Goal: Information Seeking & Learning: Learn about a topic

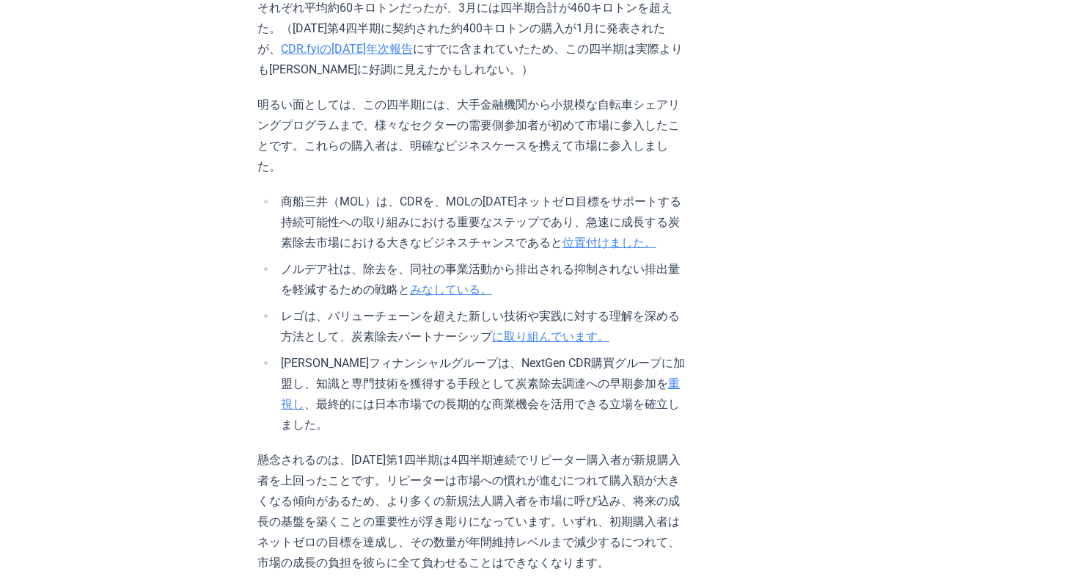
scroll to position [1537, 0]
click at [624, 232] on li "商船三井（MOL）は、 CDRを、MOLの2050年ネットゼロ目標をサポートする持続可能性への取り組みにおける重要なステップであり、急速に成長する炭素除去市場…" at bounding box center [482, 221] width 410 height 62
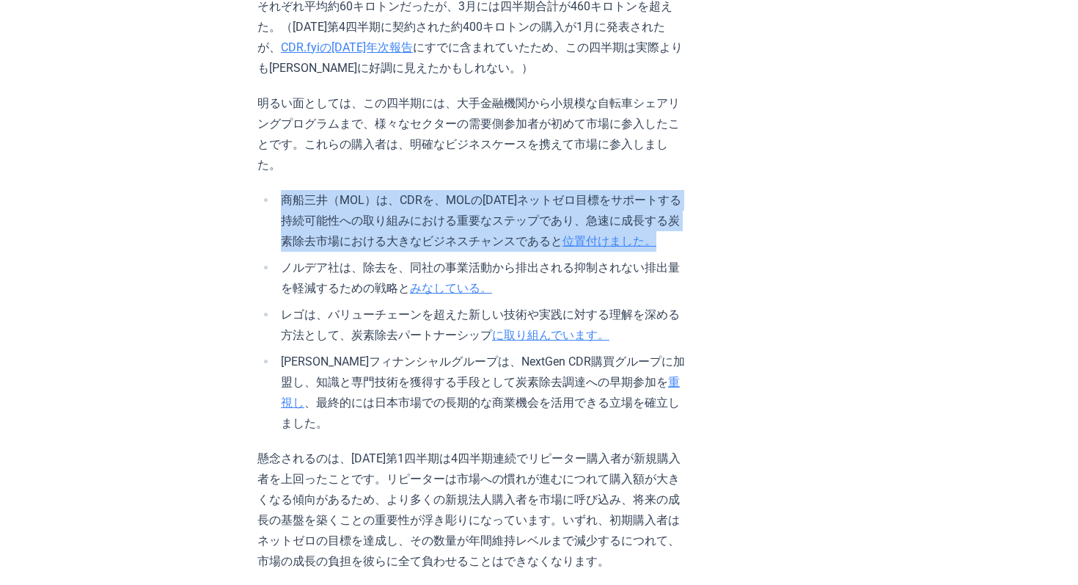
click at [687, 233] on li "商船三井（MOL）は、 CDRを、MOLの2050年ネットゼロ目標をサポートする持続可能性への取り組みにおける重要なステップであり、急速に成長する炭素除去市場…" at bounding box center [482, 221] width 410 height 62
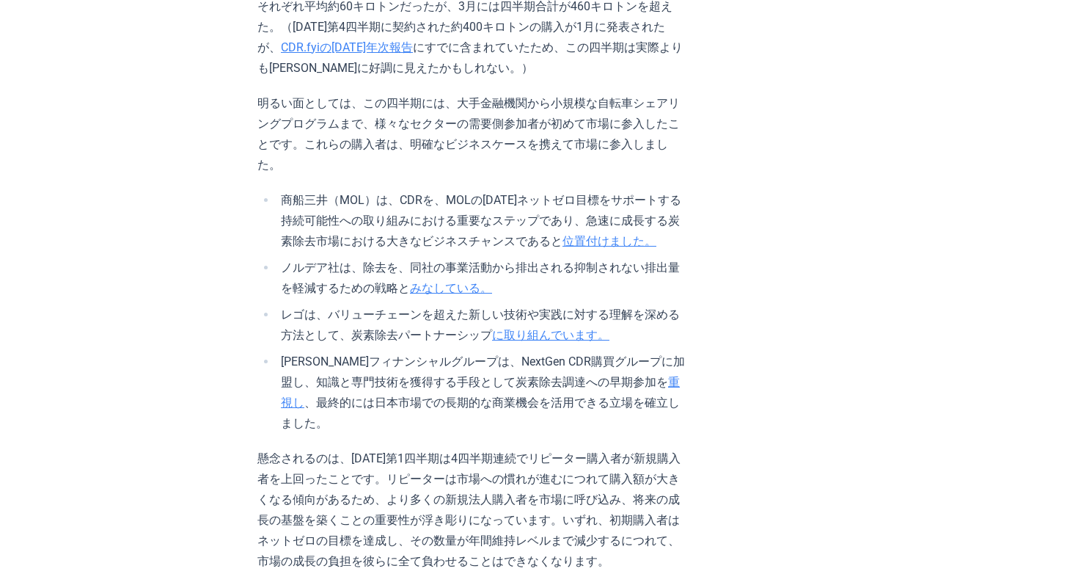
click at [687, 233] on li "商船三井（MOL）は、 CDRを、MOLの2050年ネットゼロ目標をサポートする持続可能性への取り組みにおける重要なステップであり、急速に成長する炭素除去市場…" at bounding box center [482, 221] width 410 height 62
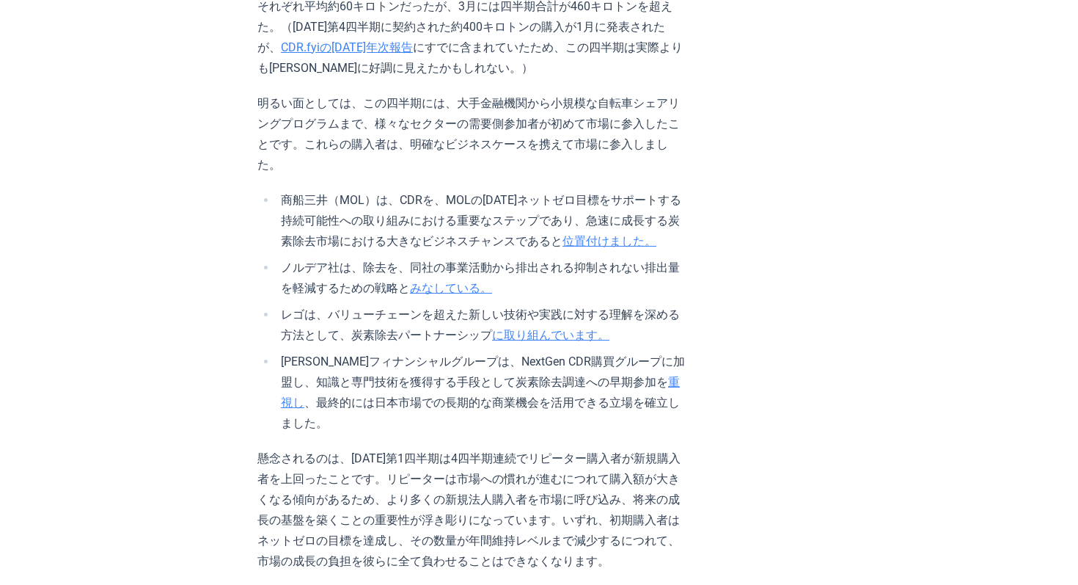
scroll to position [1553, 0]
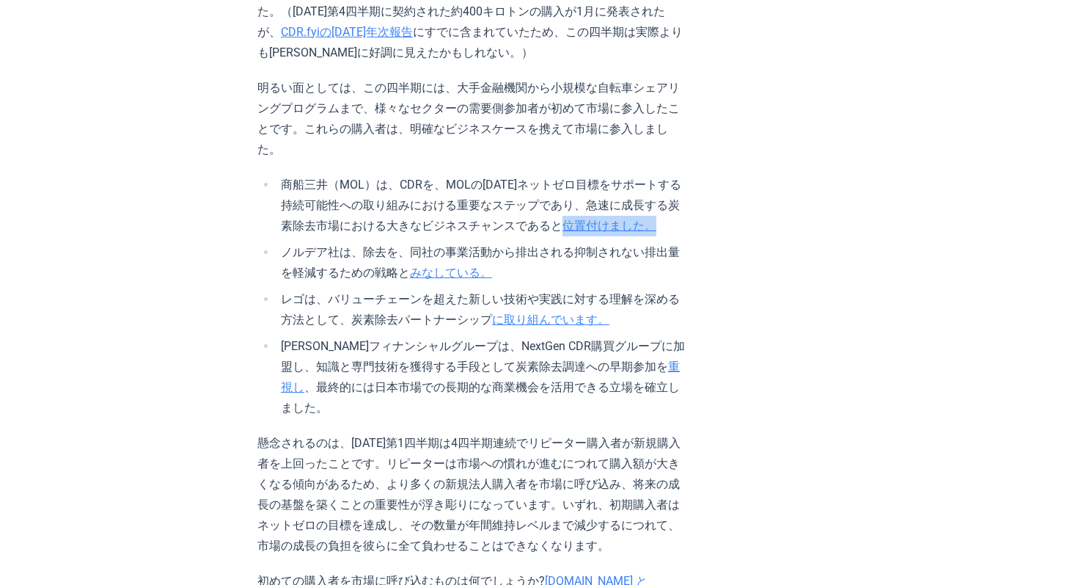
click at [653, 223] on li "商船三井（MOL）は、 CDRを、MOLの2050年ネットゼロ目標をサポートする持続可能性への取り組みにおける重要なステップであり、急速に成長する炭素除去市場…" at bounding box center [482, 206] width 410 height 62
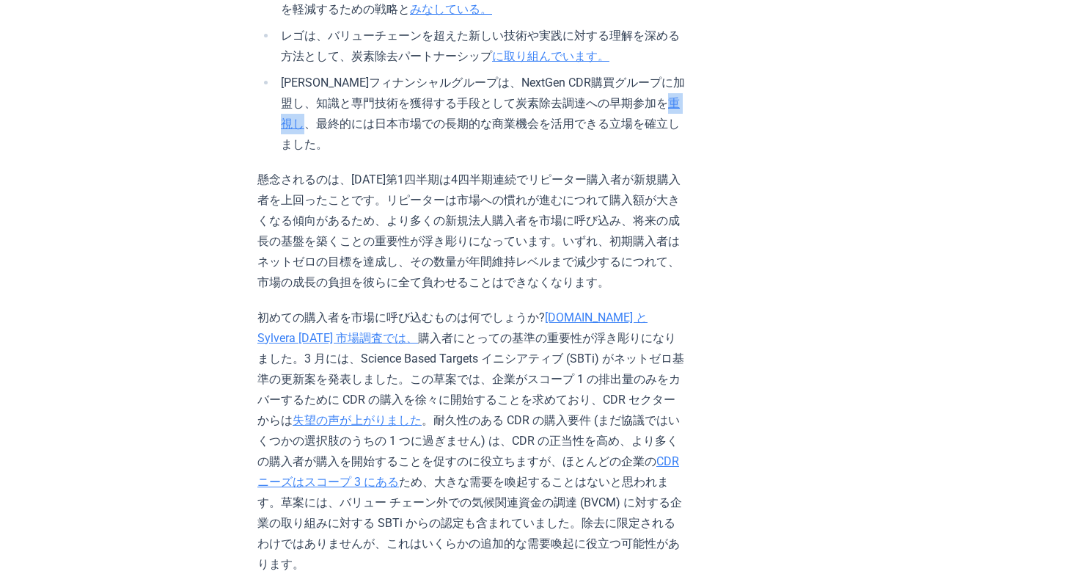
scroll to position [1818, 0]
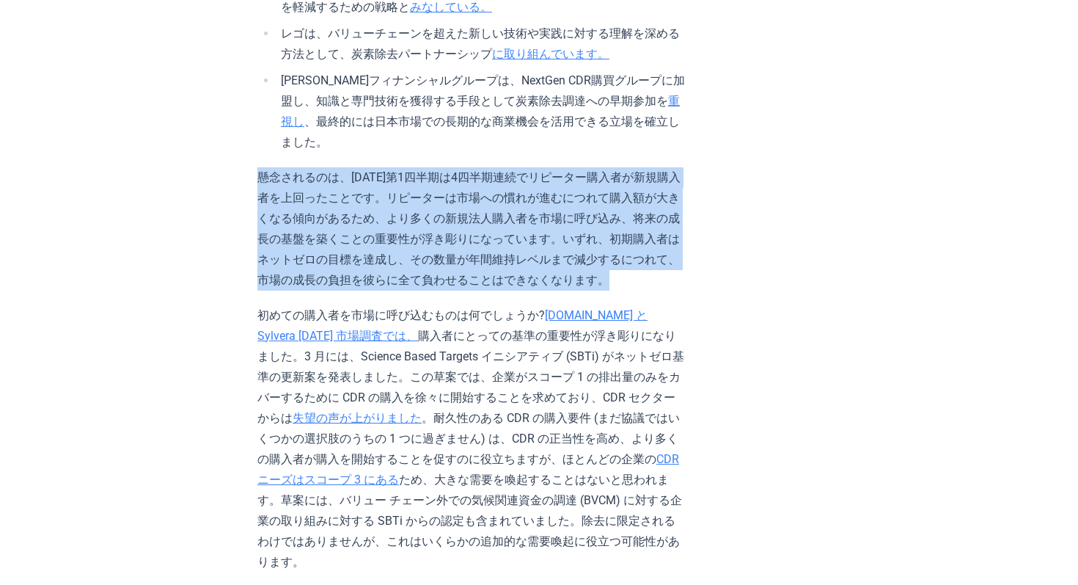
click at [456, 125] on font "、最終的には日本市場での長期的な商業機会を活用できる立場を確立しました。" at bounding box center [480, 131] width 399 height 34
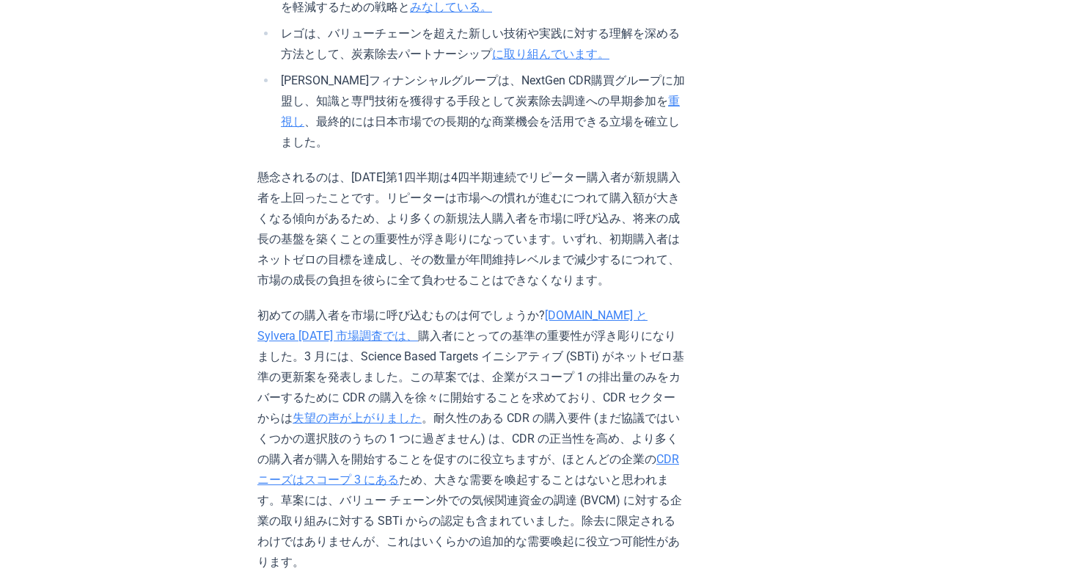
click at [456, 125] on font "、最終的には日本市場での長期的な商業機会を活用できる立場を確立しました。" at bounding box center [480, 131] width 399 height 34
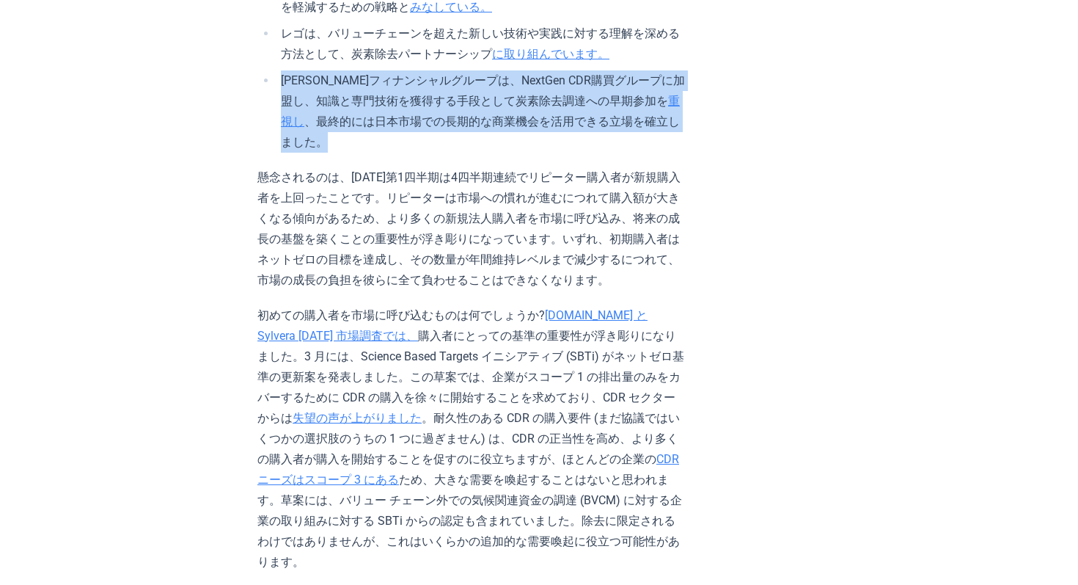
click at [456, 125] on font "、最終的には日本市場での長期的な商業機会を活用できる立場を確立しました。" at bounding box center [480, 131] width 399 height 34
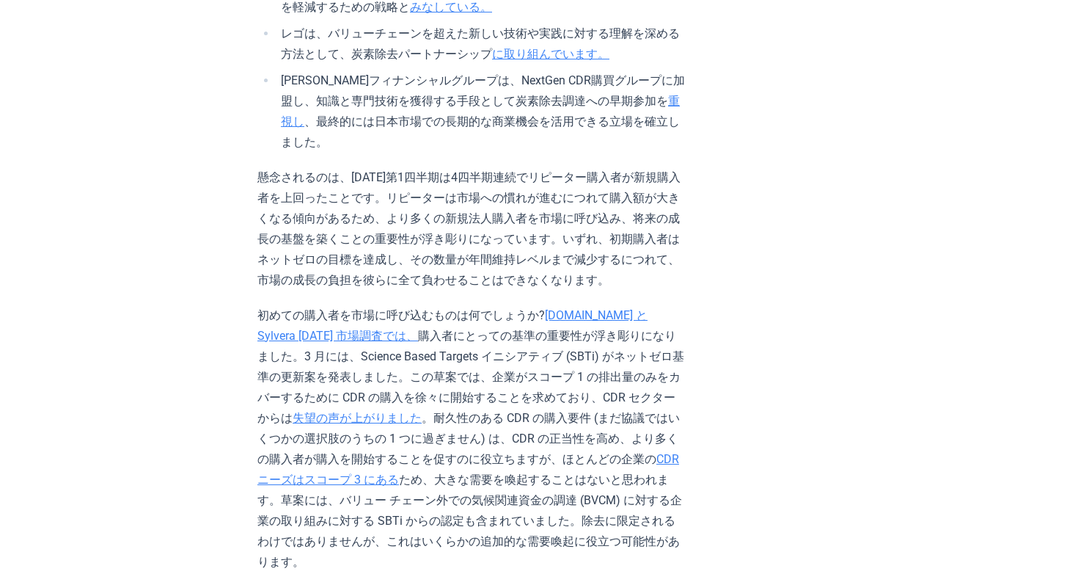
click at [306, 182] on p "懸念されるのは、2025年第1四半期は4四半期連続でリピーター購入者が新規購入者を上回ったことです。リピーターは市場への慣れが進むにつれて購入額が大きくなる傾…" at bounding box center [471, 228] width 429 height 123
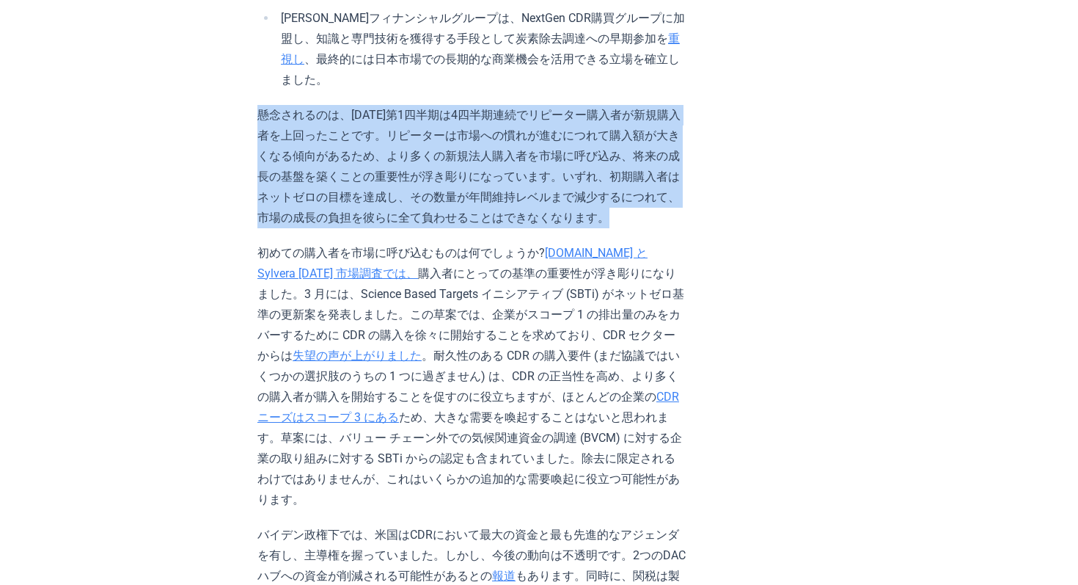
scroll to position [1923, 0]
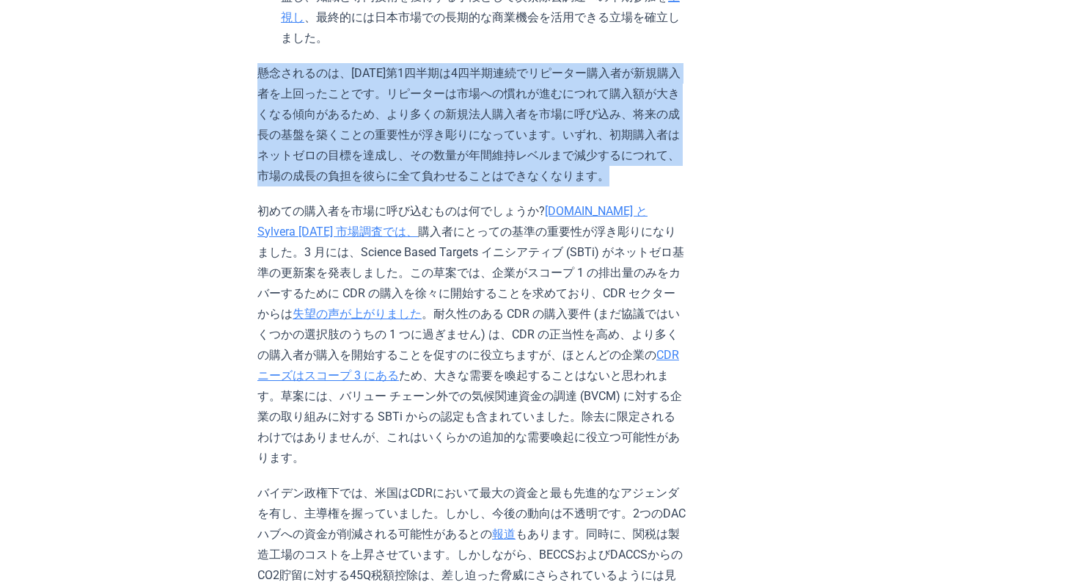
click at [363, 204] on font "初めての購入者を市場に呼び込むものは何でしょうか?" at bounding box center [401, 211] width 288 height 14
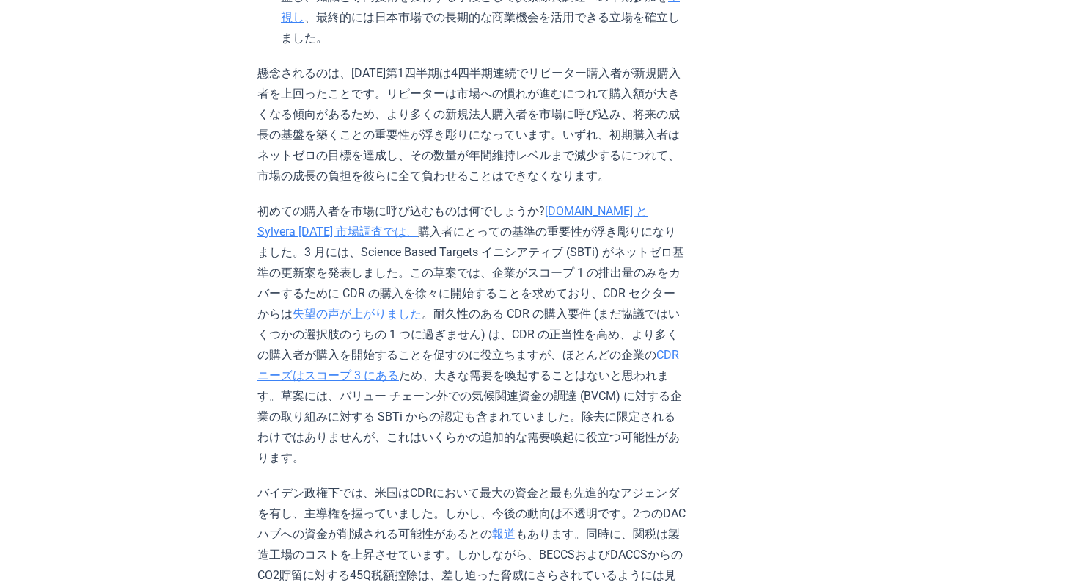
click at [363, 204] on font "初めての購入者を市場に呼び込むものは何でしょうか?" at bounding box center [401, 211] width 288 height 14
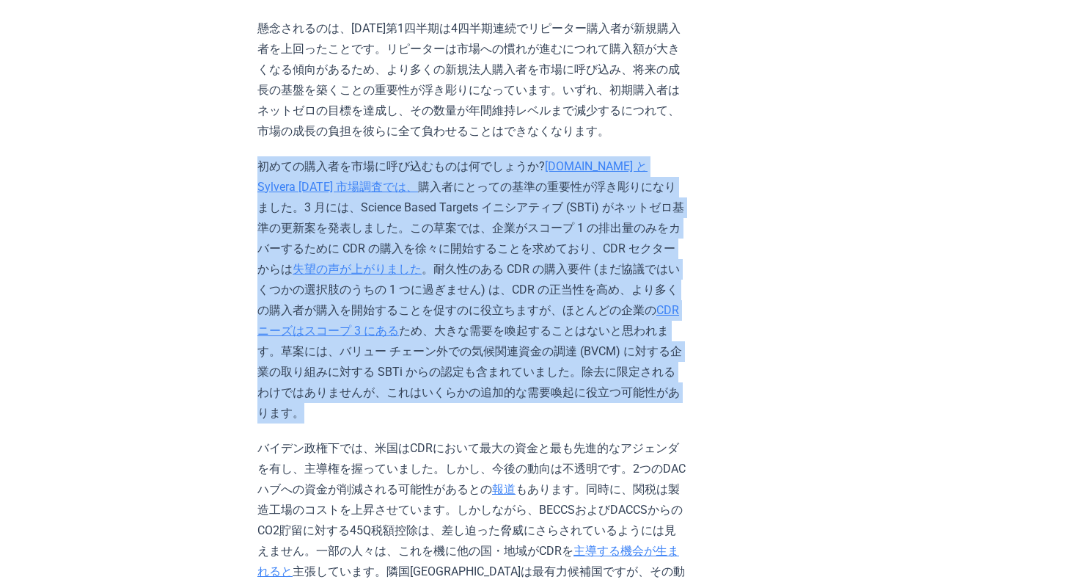
scroll to position [2011, 0]
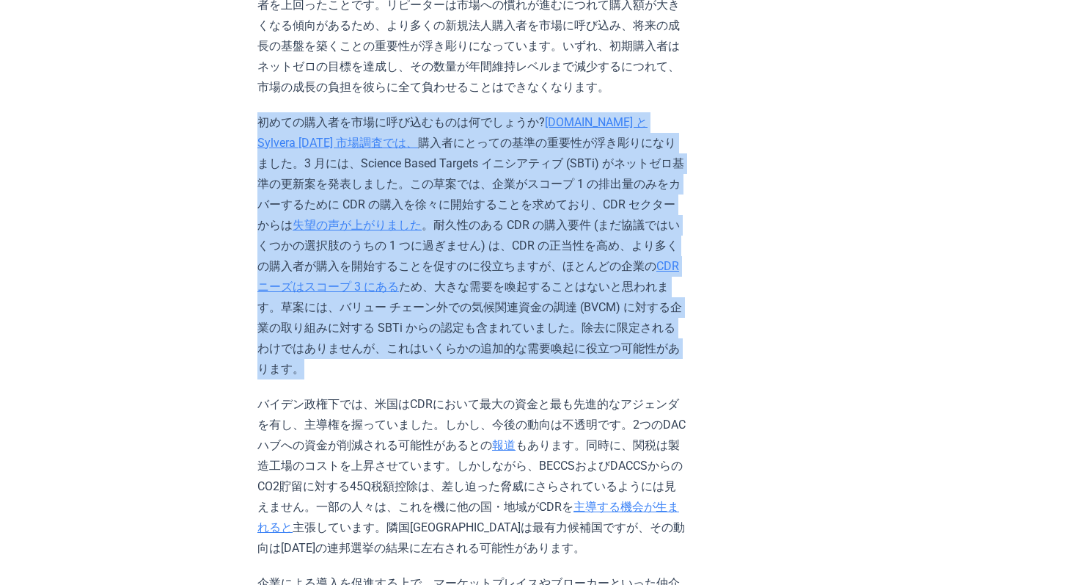
click at [396, 144] on font "購入者にとっての基準の重要性が浮き彫りになりました。3 月には、Science Based Targets イニシアティブ (SBTi) がネットゼロ基準の更…" at bounding box center [470, 184] width 427 height 96
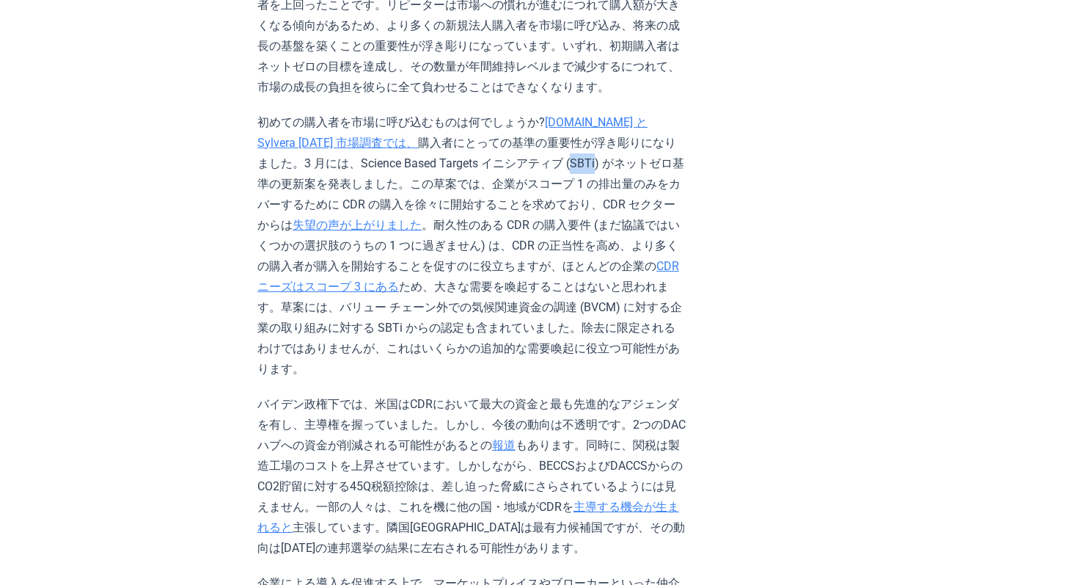
click at [396, 144] on font "購入者にとっての基準の重要性が浮き彫りになりました。3 月には、Science Based Targets イニシアティブ (SBTi) がネットゼロ基準の更…" at bounding box center [470, 184] width 427 height 96
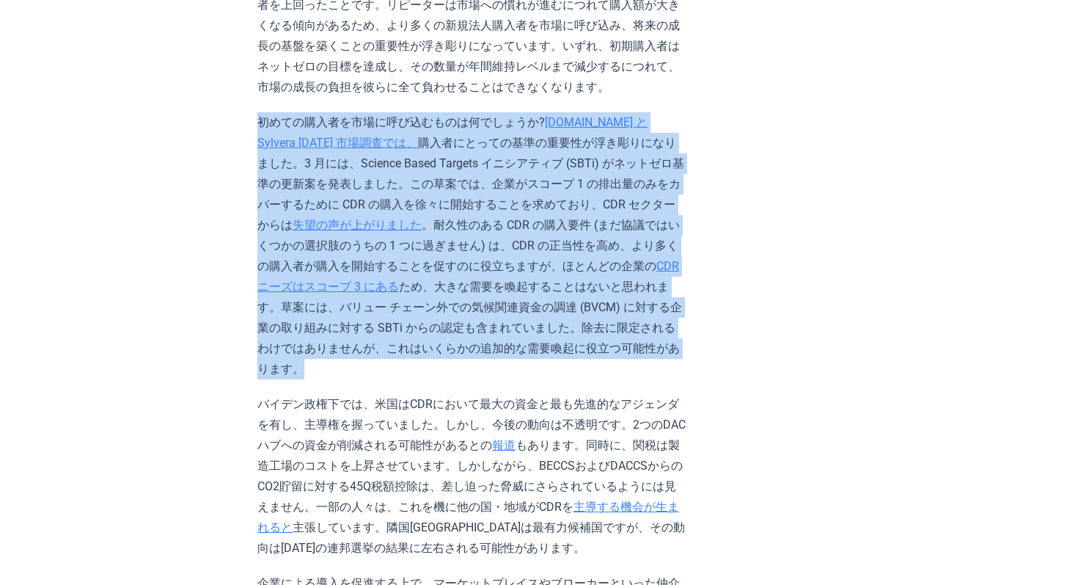
click at [398, 189] on p "初めての購入者を市場に呼び込むものは何でしょうか? CDR.fyi と Sylvera 2025 市場調査では、 購入者にとっての基準の重要性が浮き彫りになり…" at bounding box center [471, 245] width 429 height 267
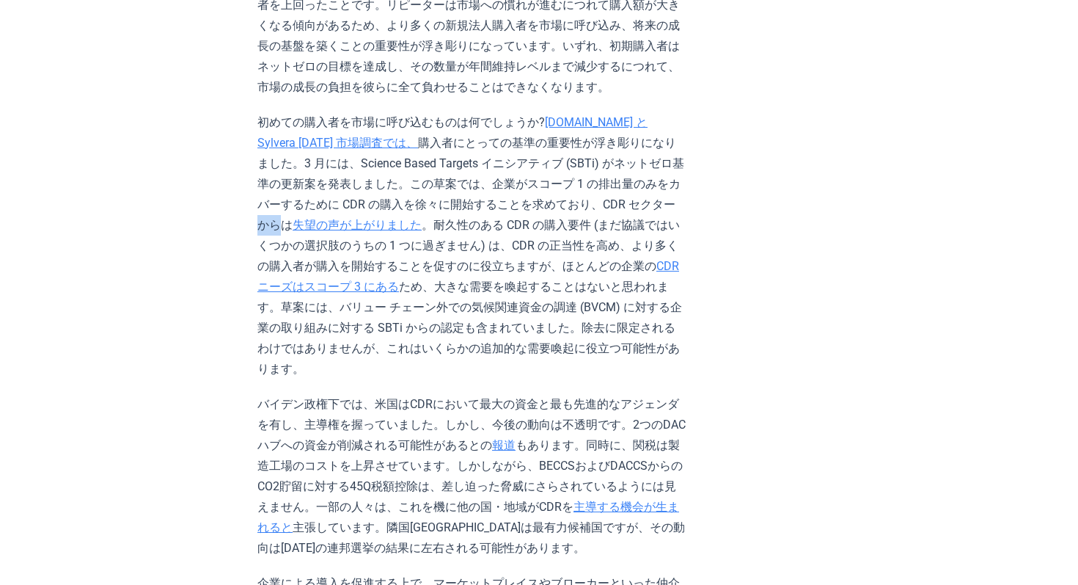
click at [398, 189] on p "初めての購入者を市場に呼び込むものは何でしょうか? CDR.fyi と Sylvera 2025 市場調査では、 購入者にとっての基準の重要性が浮き彫りになり…" at bounding box center [471, 245] width 429 height 267
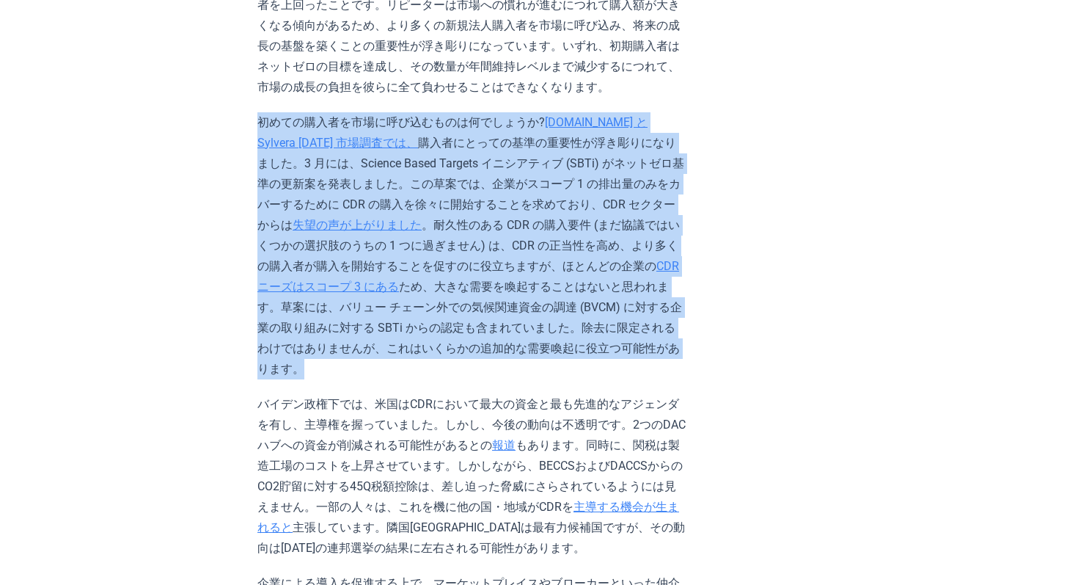
click at [398, 189] on p "初めての購入者を市場に呼び込むものは何でしょうか? CDR.fyi と Sylvera 2025 市場調査では、 購入者にとっての基準の重要性が浮き彫りになり…" at bounding box center [471, 245] width 429 height 267
click at [499, 230] on p "初めての購入者を市場に呼び込むものは何でしょうか? CDR.fyi と Sylvera 2025 市場調査では、 購入者にとっての基準の重要性が浮き彫りになり…" at bounding box center [471, 245] width 429 height 267
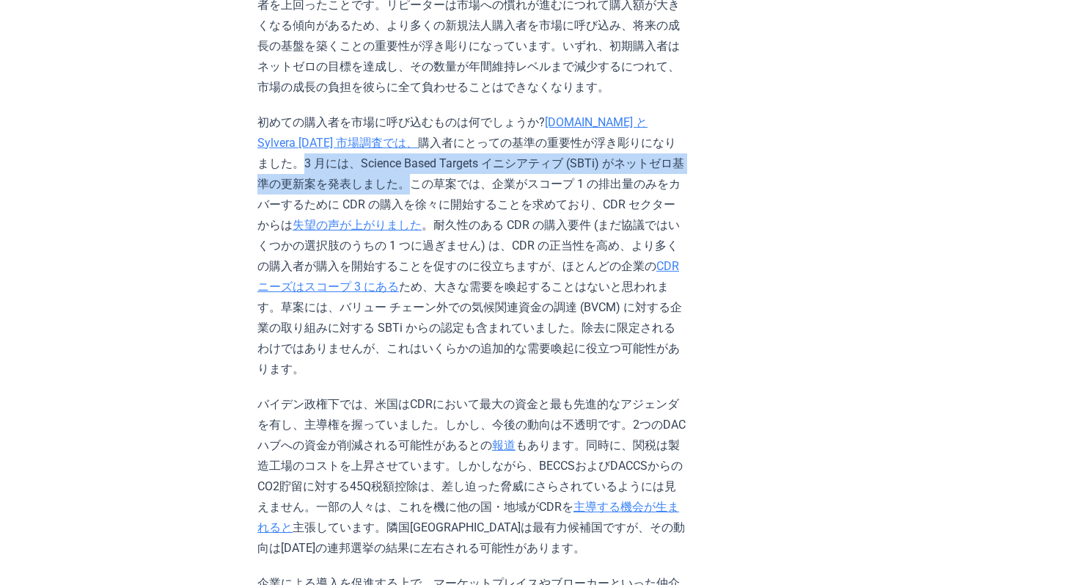
drag, startPoint x: 595, startPoint y: 120, endPoint x: 655, endPoint y: 136, distance: 62.3
click at [655, 136] on font "購入者にとっての基準の重要性が浮き彫りになりました。3 月には、Science Based Targets イニシアティブ (SBTi) がネットゼロ基準の更…" at bounding box center [470, 184] width 427 height 96
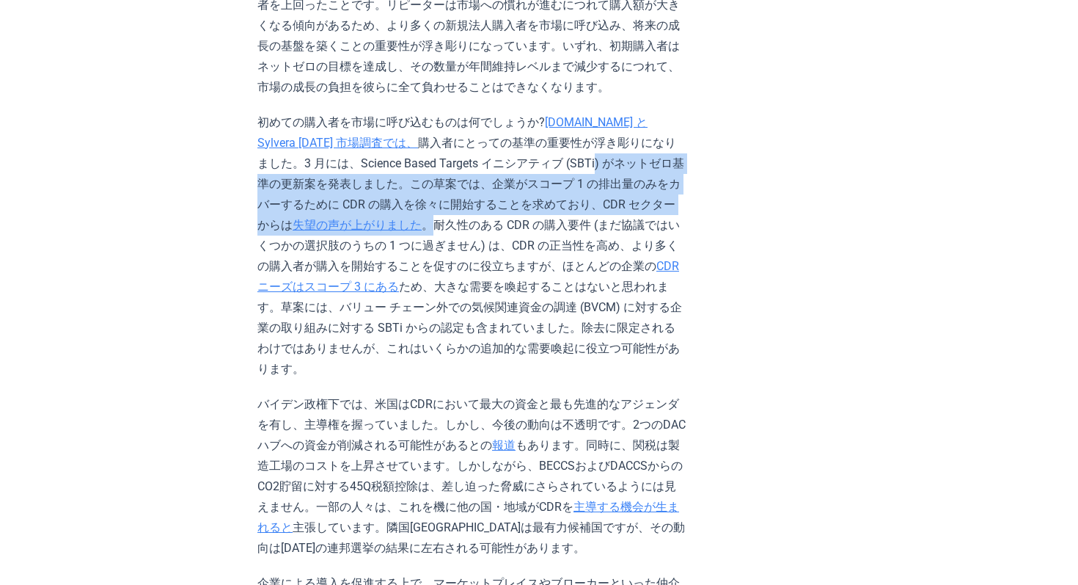
drag, startPoint x: 566, startPoint y: 183, endPoint x: 414, endPoint y: 147, distance: 156.0
click at [414, 147] on p "初めての購入者を市場に呼び込むものは何でしょうか? CDR.fyi と Sylvera 2025 市場調査では、 購入者にとっての基準の重要性が浮き彫りになり…" at bounding box center [471, 245] width 429 height 267
click at [414, 147] on font "購入者にとっての基準の重要性が浮き彫りになりました。3 月には、Science Based Targets イニシアティブ (SBTi) がネットゼロ基準の更…" at bounding box center [470, 184] width 427 height 96
drag, startPoint x: 441, startPoint y: 146, endPoint x: 566, endPoint y: 185, distance: 130.6
click at [566, 185] on p "初めての購入者を市場に呼び込むものは何でしょうか? CDR.fyi と Sylvera 2025 市場調査では、 購入者にとっての基準の重要性が浮き彫りになり…" at bounding box center [471, 245] width 429 height 267
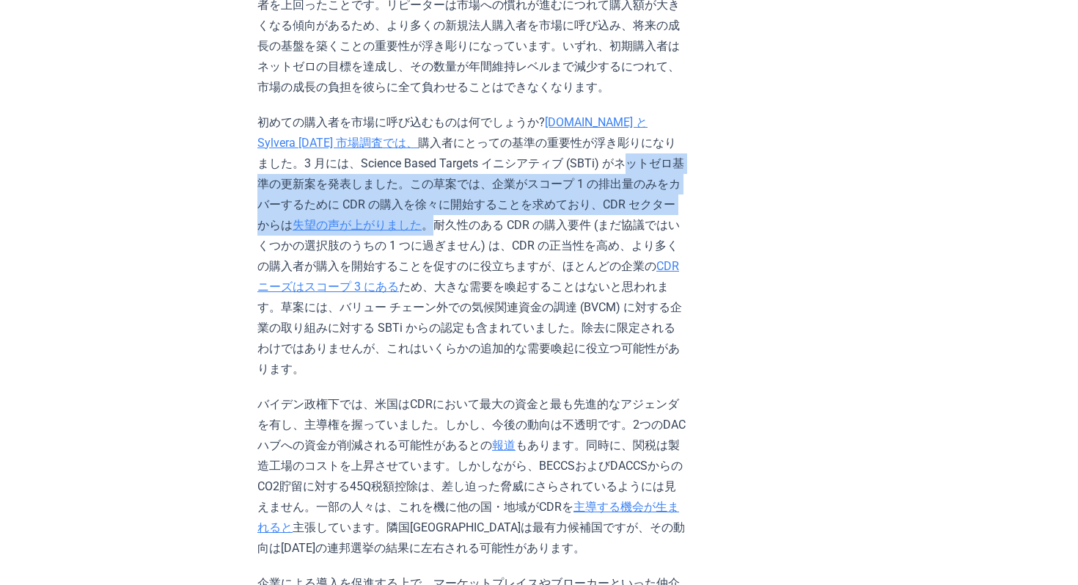
click at [566, 218] on font "。耐久性のある CDR の購入要件 (まだ協議ではいくつかの選択肢のうちの 1 つに過ぎません) は、CDR の正当性を高め、より多くの購入者が購入を開始する…" at bounding box center [468, 245] width 423 height 55
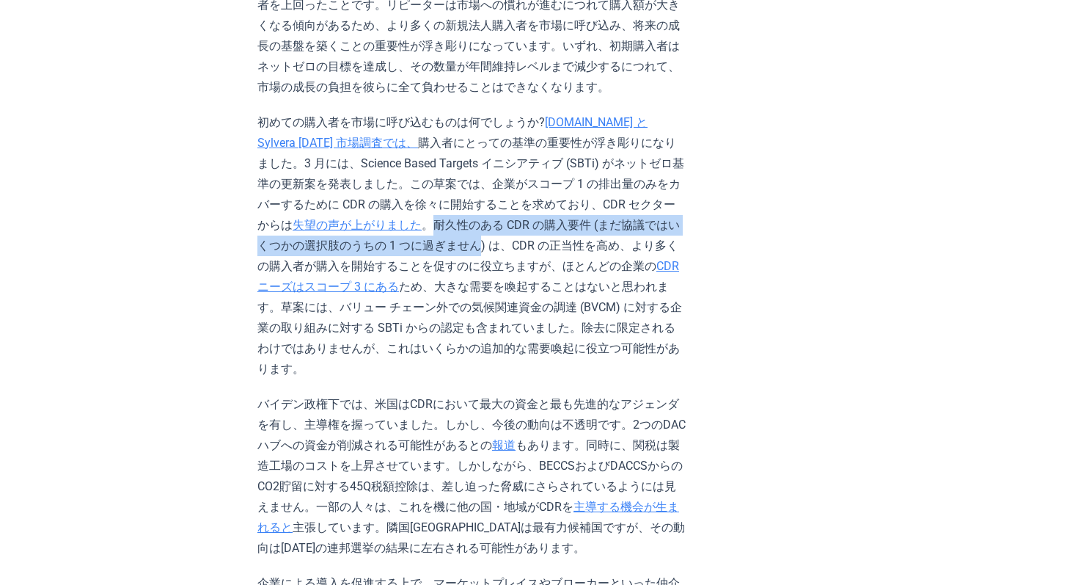
drag, startPoint x: 566, startPoint y: 185, endPoint x: 566, endPoint y: 208, distance: 22.7
click at [566, 218] on font "。耐久性のある CDR の購入要件 (まだ協議ではいくつかの選択肢のうちの 1 つに過ぎません) は、CDR の正当性を高め、より多くの購入者が購入を開始する…" at bounding box center [468, 245] width 423 height 55
click at [601, 218] on font "。耐久性のある CDR の購入要件 (まだ協議ではいくつかの選択肢のうちの 1 つに過ぎません) は、CDR の正当性を高め、より多くの購入者が購入を開始する…" at bounding box center [468, 245] width 423 height 55
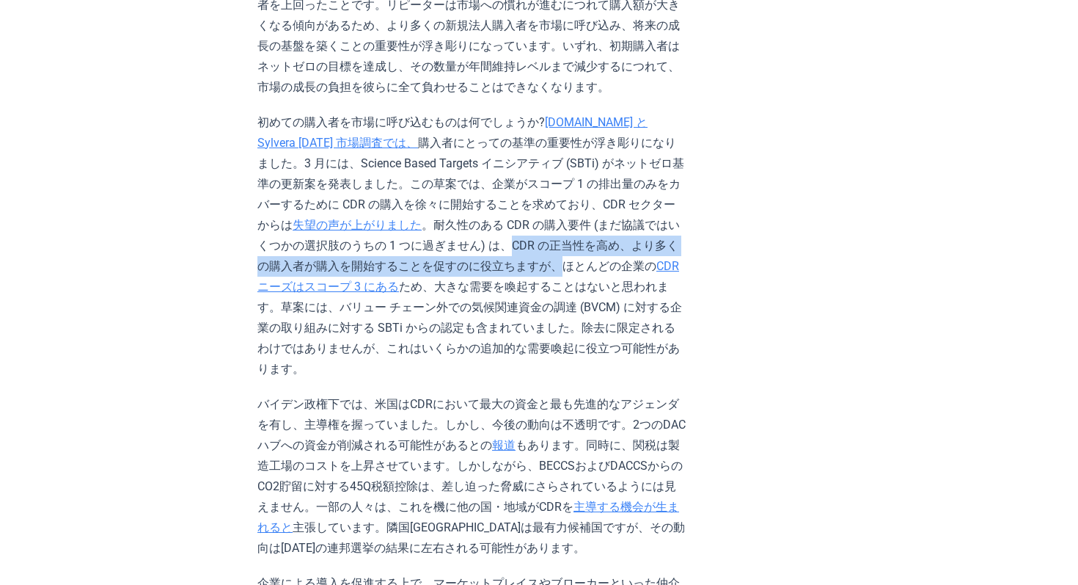
drag, startPoint x: 595, startPoint y: 205, endPoint x: 593, endPoint y: 216, distance: 11.9
click at [593, 218] on font "。耐久性のある CDR の購入要件 (まだ協議ではいくつかの選択肢のうちの 1 つに過ぎません) は、CDR の正当性を高め、より多くの購入者が購入を開始する…" at bounding box center [468, 245] width 423 height 55
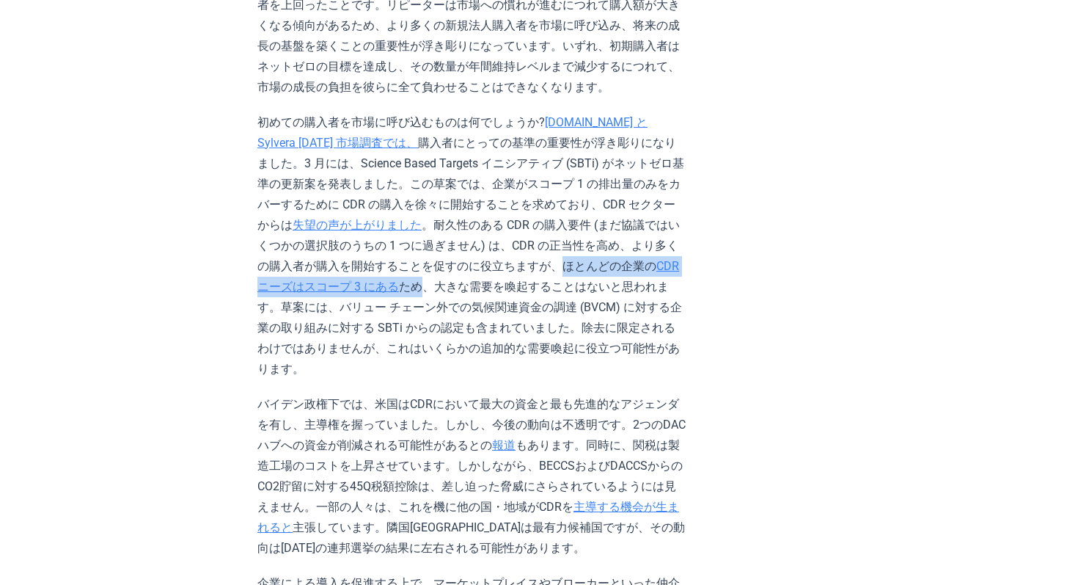
drag, startPoint x: 593, startPoint y: 224, endPoint x: 412, endPoint y: 239, distance: 181.8
click at [412, 239] on p "初めての購入者を市場に呼び込むものは何でしょうか? CDR.fyi と Sylvera 2025 市場調査では、 購入者にとっての基準の重要性が浮き彫りになり…" at bounding box center [471, 245] width 429 height 267
click at [412, 279] on font "ため、大きな需要を喚起することはないと思われます。草案には、バリュー チェーン外での気候関連資金の調達 (BVCM) に対する企業の取り組みに対する SBTi…" at bounding box center [469, 327] width 425 height 96
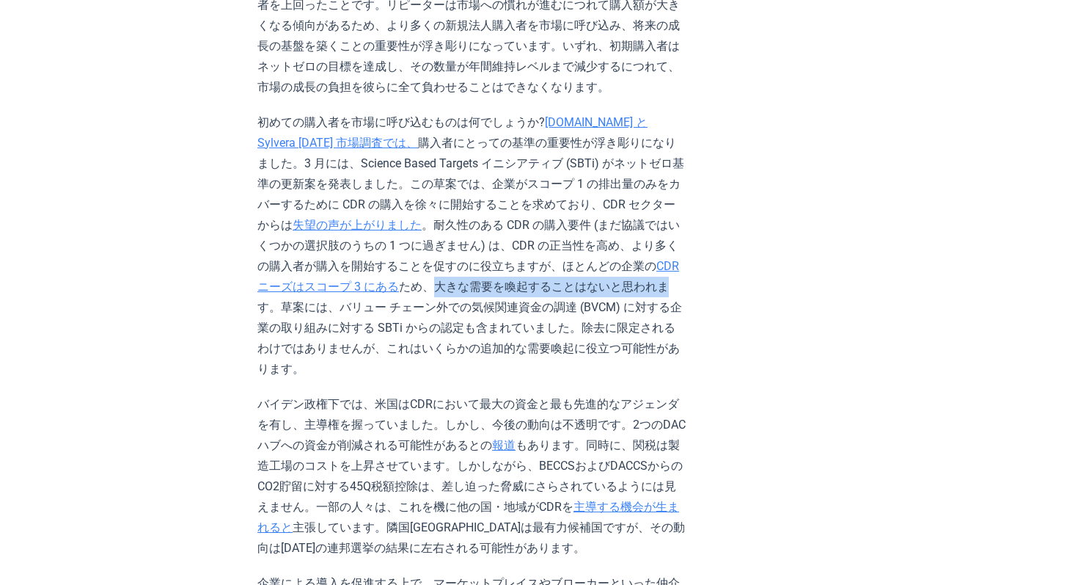
drag, startPoint x: 415, startPoint y: 240, endPoint x: 651, endPoint y: 238, distance: 236.2
click at [651, 279] on font "ため、大きな需要を喚起することはないと思われます。草案には、バリュー チェーン外での気候関連資金の調達 (BVCM) に対する企業の取り組みに対する SBTi…" at bounding box center [469, 327] width 425 height 96
click at [678, 279] on font "ため、大きな需要を喚起することはないと思われます。草案には、バリュー チェーン外での気候関連資金の調達 (BVCM) に対する企業の取り組みに対する SBTi…" at bounding box center [469, 327] width 425 height 96
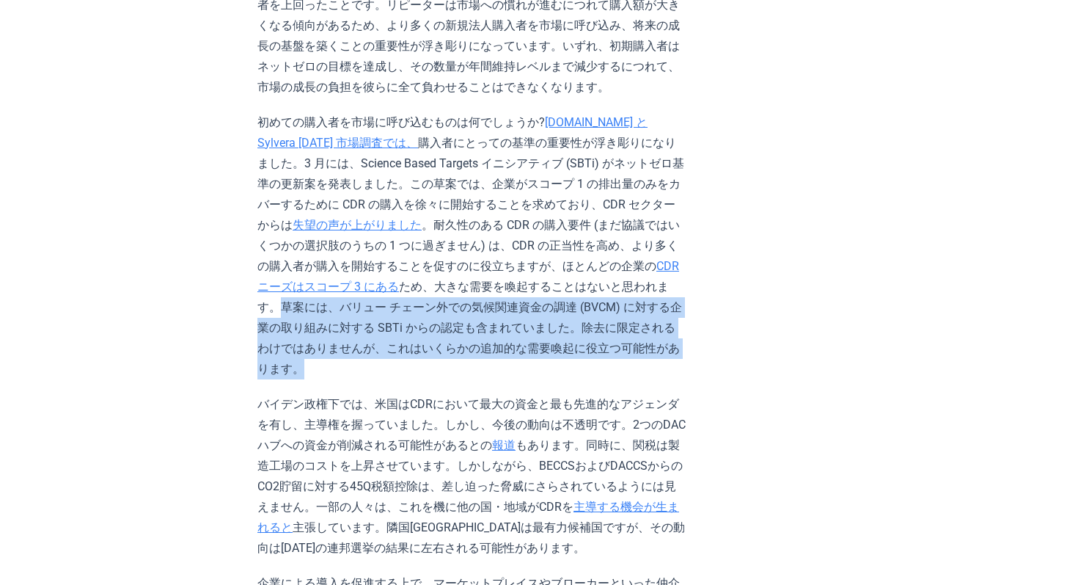
drag, startPoint x: 678, startPoint y: 238, endPoint x: 687, endPoint y: 312, distance: 74.6
click at [687, 312] on p "初めての購入者を市場に呼び込むものは何でしょうか? CDR.fyi と Sylvera 2025 市場調査では、 購入者にとっての基準の重要性が浮き彫りになり…" at bounding box center [471, 245] width 429 height 267
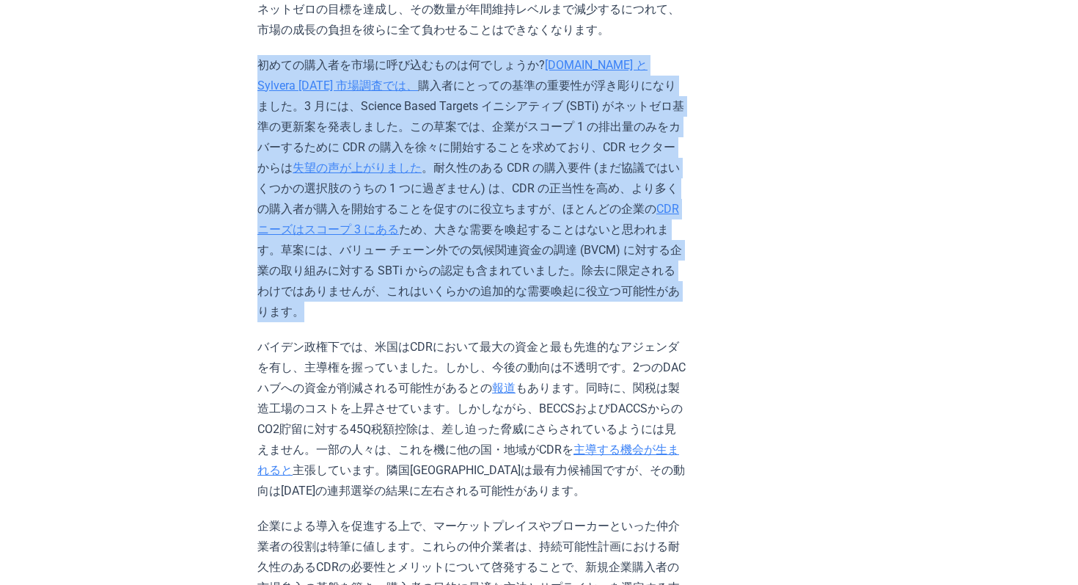
scroll to position [2063, 0]
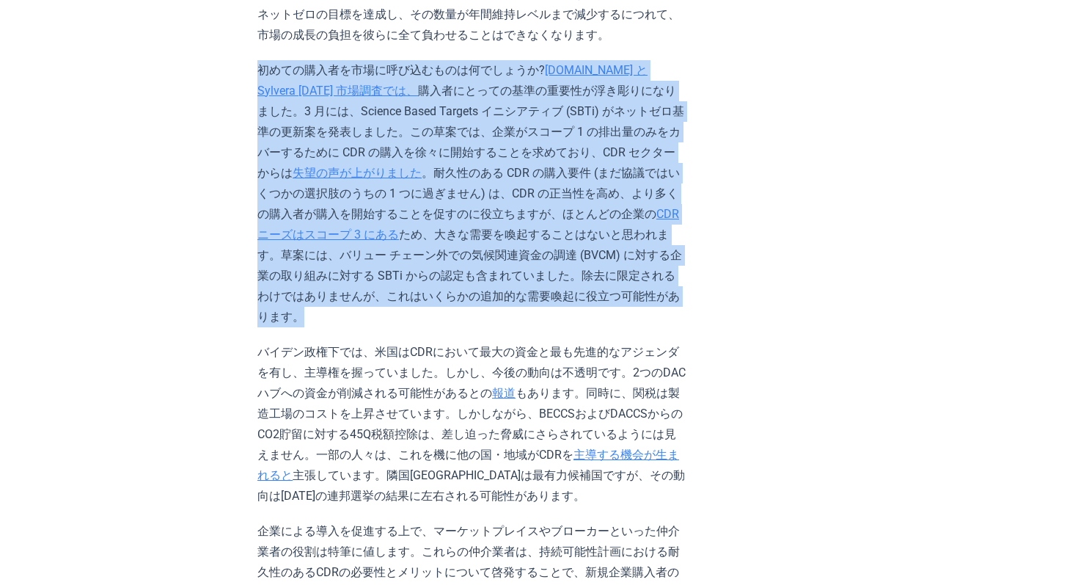
click at [619, 75] on p "初めての購入者を市場に呼び込むものは何でしょうか? CDR.fyi と Sylvera 2025 市場調査では、 購入者にとっての基準の重要性が浮き彫りになり…" at bounding box center [471, 193] width 429 height 267
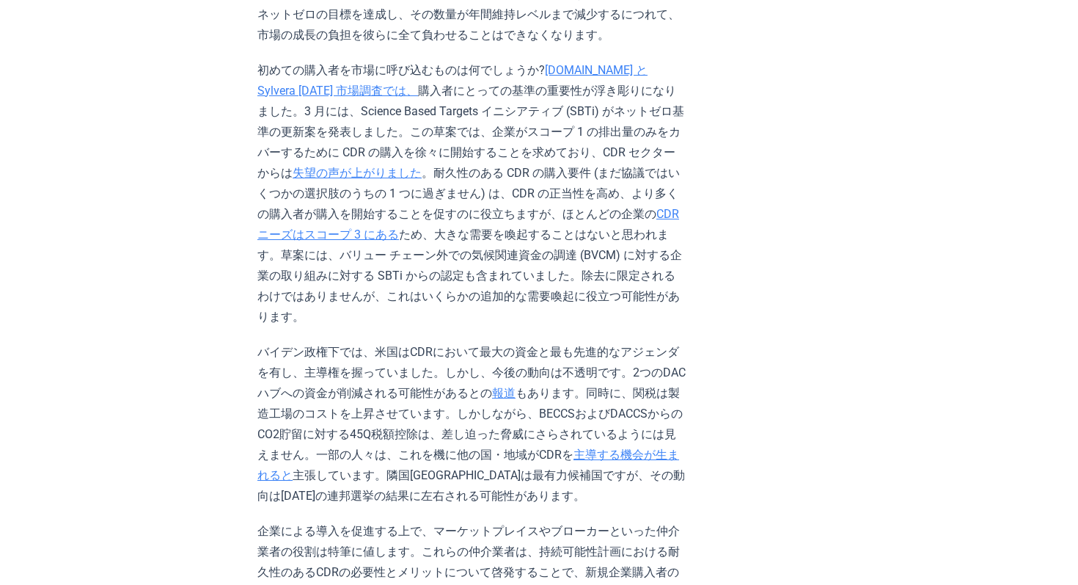
click at [619, 75] on p "初めての購入者を市場に呼び込むものは何でしょうか? CDR.fyi と Sylvera 2025 市場調査では、 購入者にとっての基準の重要性が浮き彫りになり…" at bounding box center [471, 193] width 429 height 267
click at [450, 84] on font "購入者にとっての基準の重要性が浮き彫りになりました。3 月には、Science Based Targets イニシアティブ (SBTi) がネットゼロ基準の更…" at bounding box center [470, 132] width 427 height 96
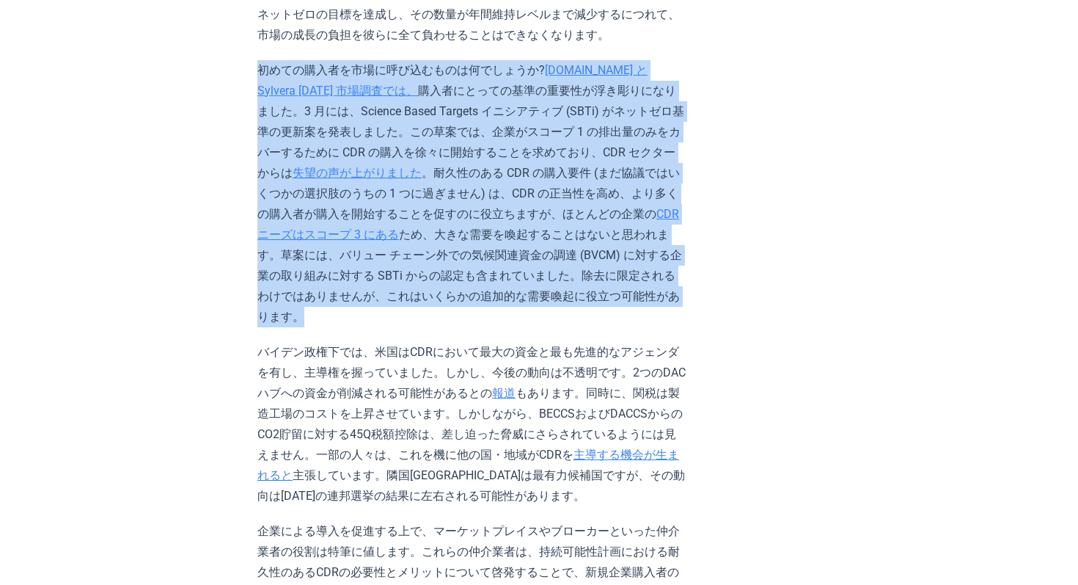
click at [450, 84] on font "購入者にとっての基準の重要性が浮き彫りになりました。3 月には、Science Based Targets イニシアティブ (SBTi) がネットゼロ基準の更…" at bounding box center [470, 132] width 427 height 96
click at [415, 84] on font "購入者にとっての基準の重要性が浮き彫りになりました。3 月には、Science Based Targets イニシアティブ (SBTi) がネットゼロ基準の更…" at bounding box center [470, 132] width 427 height 96
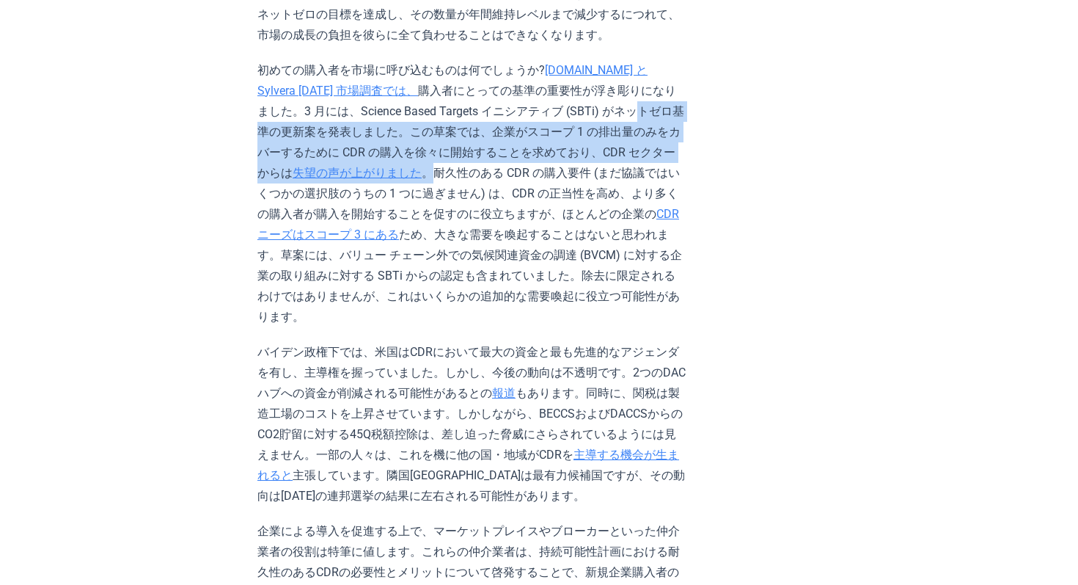
drag, startPoint x: 452, startPoint y: 91, endPoint x: 566, endPoint y: 123, distance: 118.0
click at [566, 123] on p "初めての購入者を市場に呼び込むものは何でしょうか? CDR.fyi と Sylvera 2025 市場調査では、 購入者にとっての基準の重要性が浮き彫りになり…" at bounding box center [471, 193] width 429 height 267
click at [566, 166] on font "。耐久性のある CDR の購入要件 (まだ協議ではいくつかの選択肢のうちの 1 つに過ぎません) は、CDR の正当性を高め、より多くの購入者が購入を開始する…" at bounding box center [468, 193] width 423 height 55
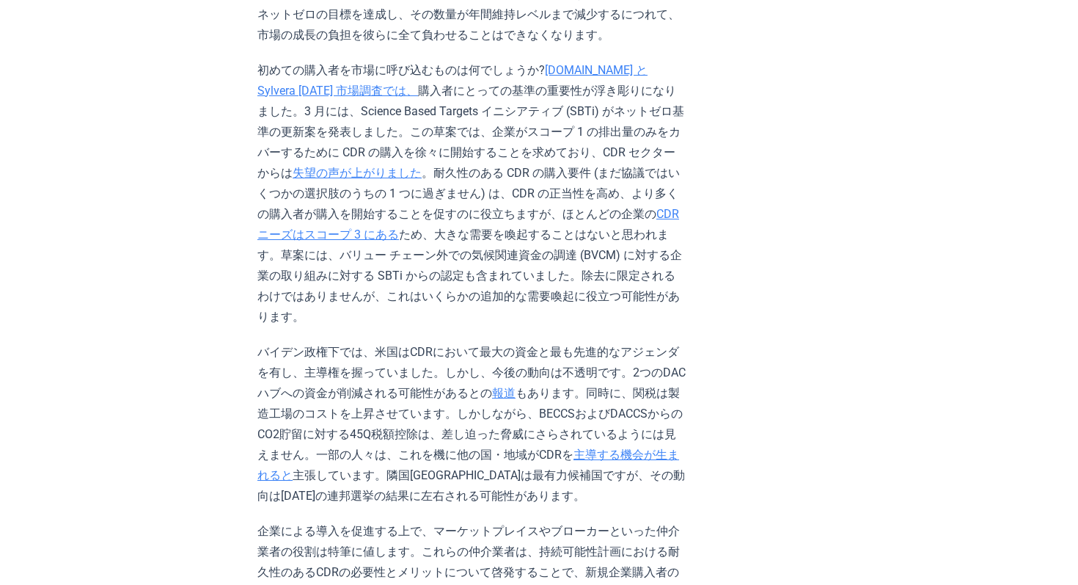
click at [615, 106] on font "購入者にとっての基準の重要性が浮き彫りになりました。3 月には、Science Based Targets イニシアティブ (SBTi) がネットゼロ基準の更…" at bounding box center [470, 132] width 427 height 96
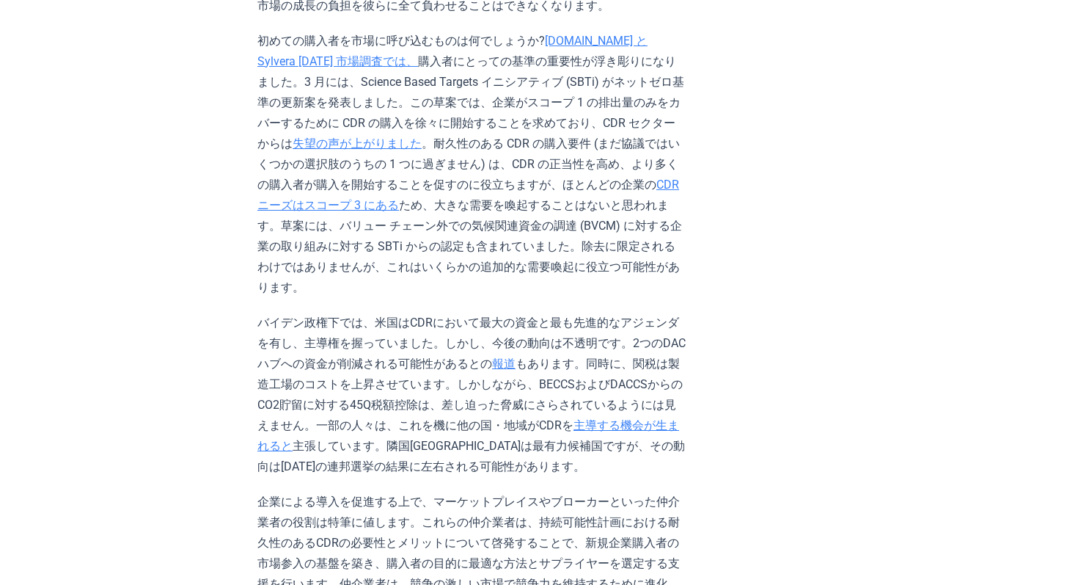
scroll to position [2225, 0]
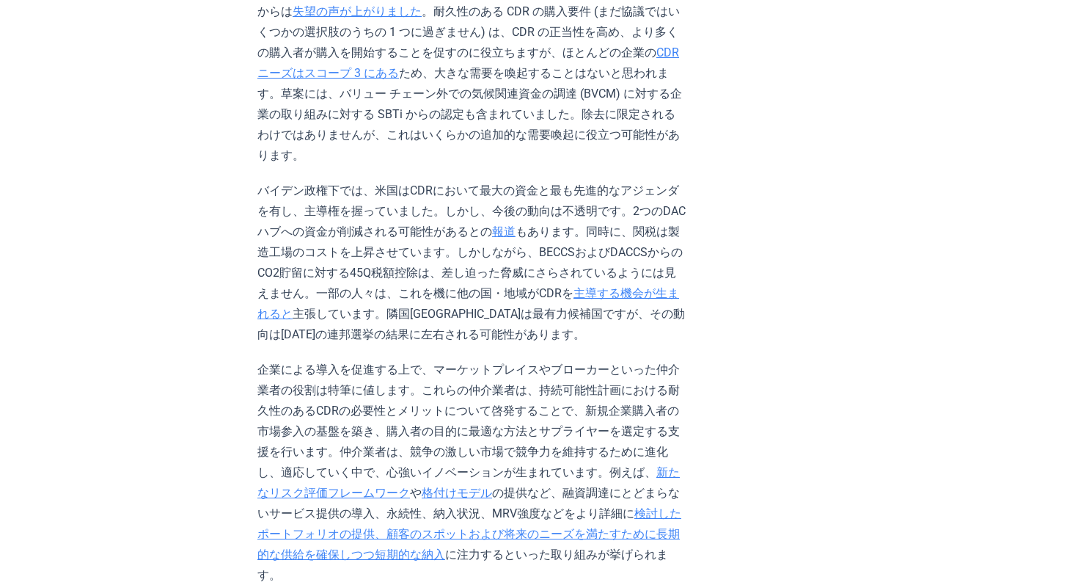
click at [511, 180] on p "バイデン政権下では、米国はCDRにおいて最大の資金と最も先進的なアジェンダを有し、主導権を握っていました。しかし、今後の動向は不透明です。2つのDACハブへの…" at bounding box center [471, 262] width 429 height 164
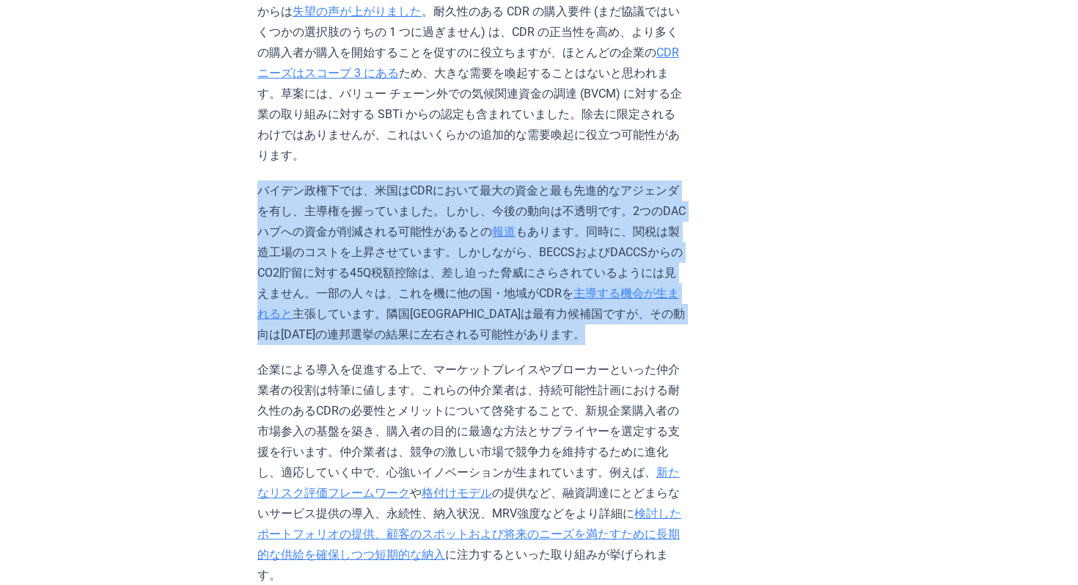
click at [579, 224] on font "もあります。同時に、関税は製造工場のコストを上昇させています。しかしながら、BECCSおよびDACCSからのCO2貯留に対する45Q税額控除は、差し迫った脅威…" at bounding box center [469, 262] width 425 height 76
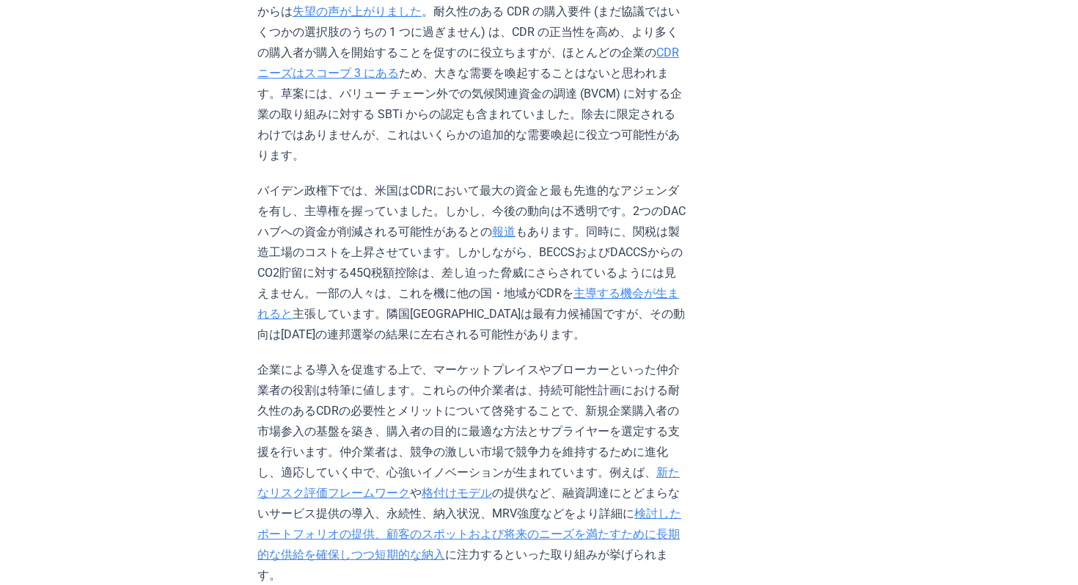
click at [579, 224] on font "もあります。同時に、関税は製造工場のコストを上昇させています。しかしながら、BECCSおよびDACCSからのCO2貯留に対する45Q税額控除は、差し迫った脅威…" at bounding box center [469, 262] width 425 height 76
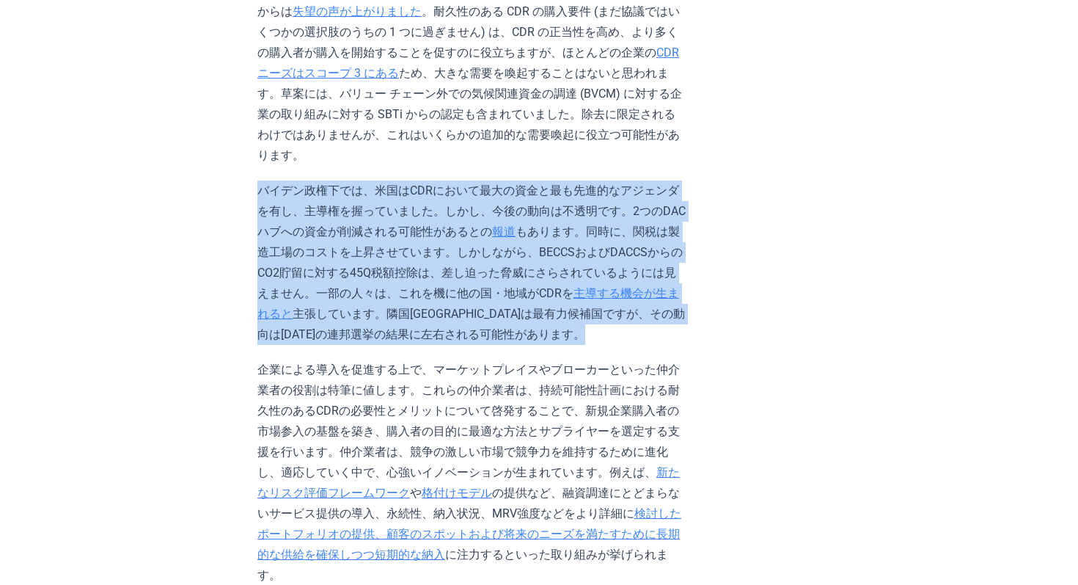
click at [499, 180] on p "バイデン政権下では、米国はCDRにおいて最大の資金と最も先進的なアジェンダを有し、主導権を握っていました。しかし、今後の動向は不透明です。2つのDACハブへの…" at bounding box center [471, 262] width 429 height 164
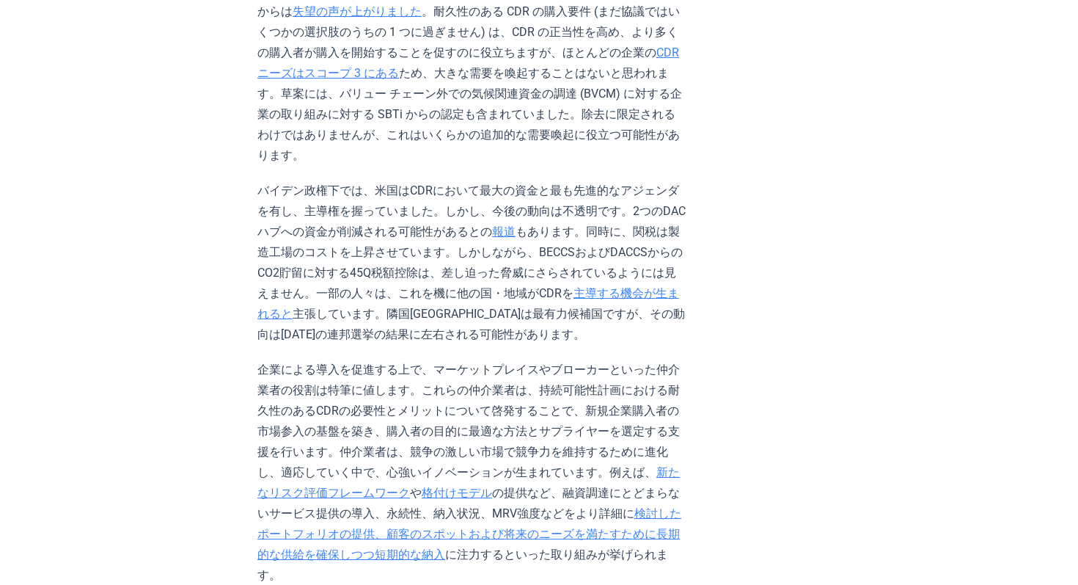
click at [499, 180] on p "バイデン政権下では、米国はCDRにおいて最大の資金と最も先進的なアジェンダを有し、主導権を握っていました。しかし、今後の動向は不透明です。2つのDACハブへの…" at bounding box center [471, 262] width 429 height 164
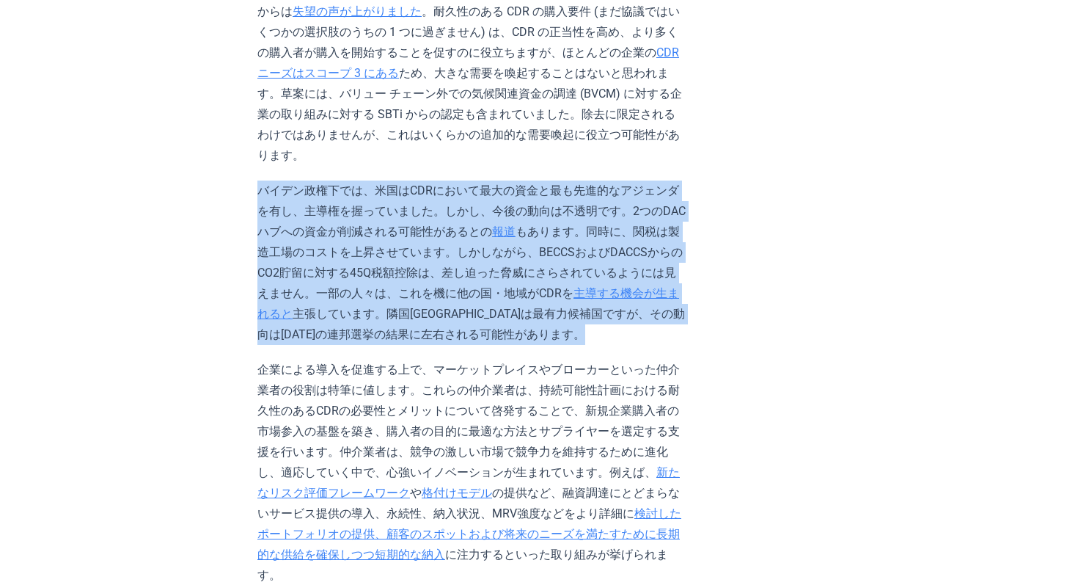
click at [499, 180] on p "バイデン政権下では、米国はCDRにおいて最大の資金と最も先進的なアジェンダを有し、主導権を握っていました。しかし、今後の動向は不透明です。2つのDACハブへの…" at bounding box center [471, 262] width 429 height 164
click at [537, 180] on p "バイデン政権下では、米国はCDRにおいて最大の資金と最も先進的なアジェンダを有し、主導権を握っていました。しかし、今後の動向は不透明です。2つのDACハブへの…" at bounding box center [471, 262] width 429 height 164
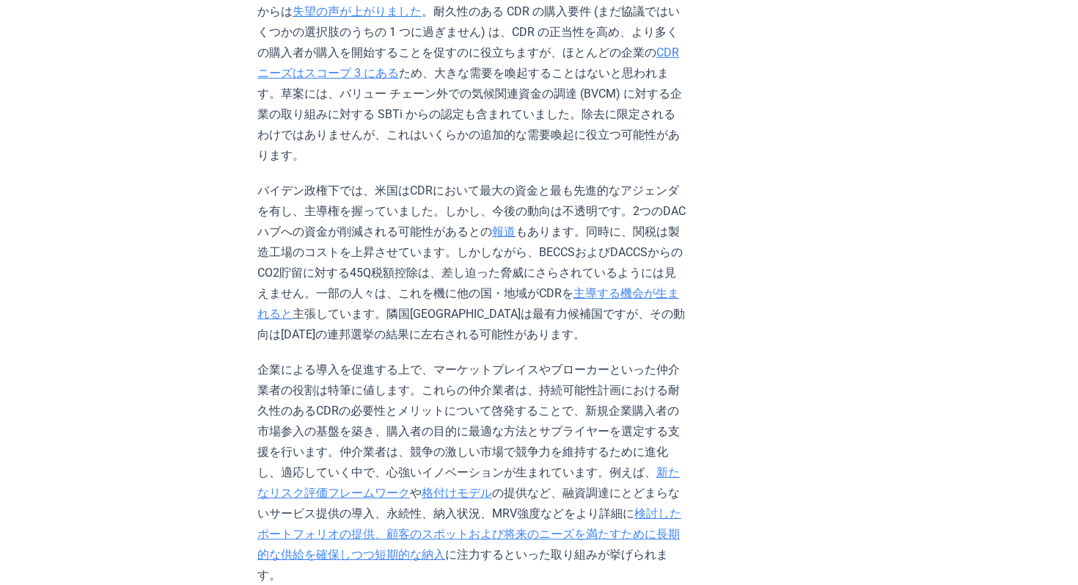
scroll to position [2257, 0]
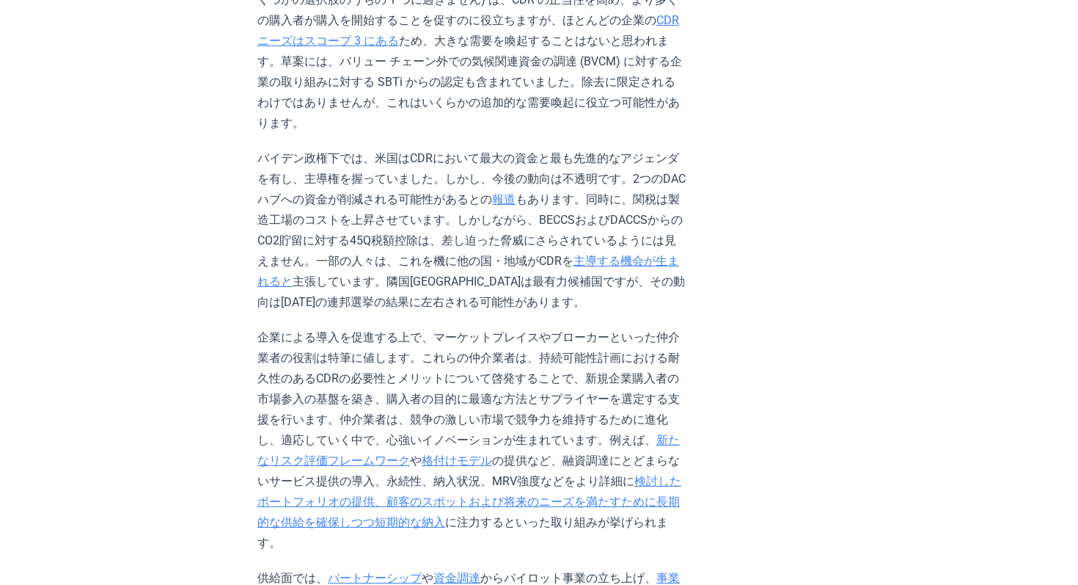
click at [566, 166] on p "バイデン政権下では、米国はCDRにおいて最大の資金と最も先進的なアジェンダを有し、主導権を握っていました。しかし、今後の動向は不透明です。2つのDACハブへの…" at bounding box center [471, 230] width 429 height 164
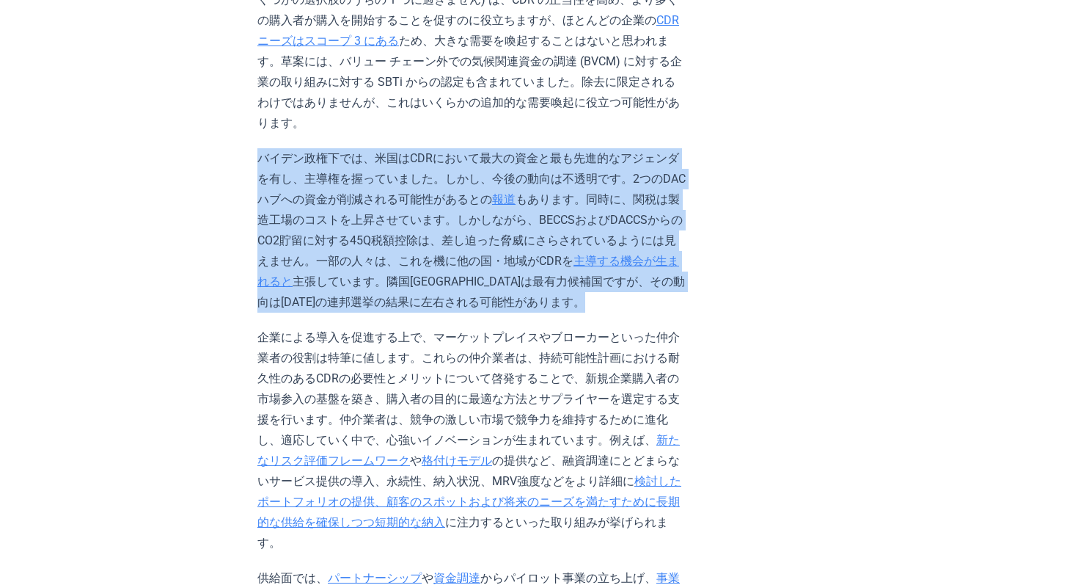
click at [559, 274] on font "主張しています。隣国カナダは最有力候補国ですが、その動向は4月28日の連邦選挙の結果に左右される可能性があります。" at bounding box center [471, 291] width 428 height 34
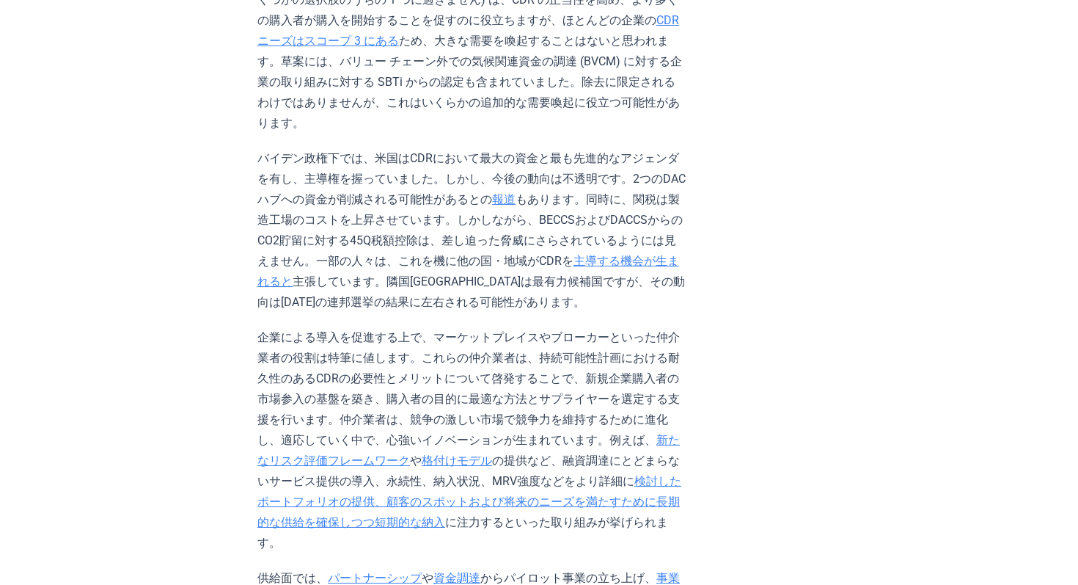
click at [559, 274] on font "主張しています。隣国カナダは最有力候補国ですが、その動向は4月28日の連邦選挙の結果に左右される可能性があります。" at bounding box center [471, 291] width 428 height 34
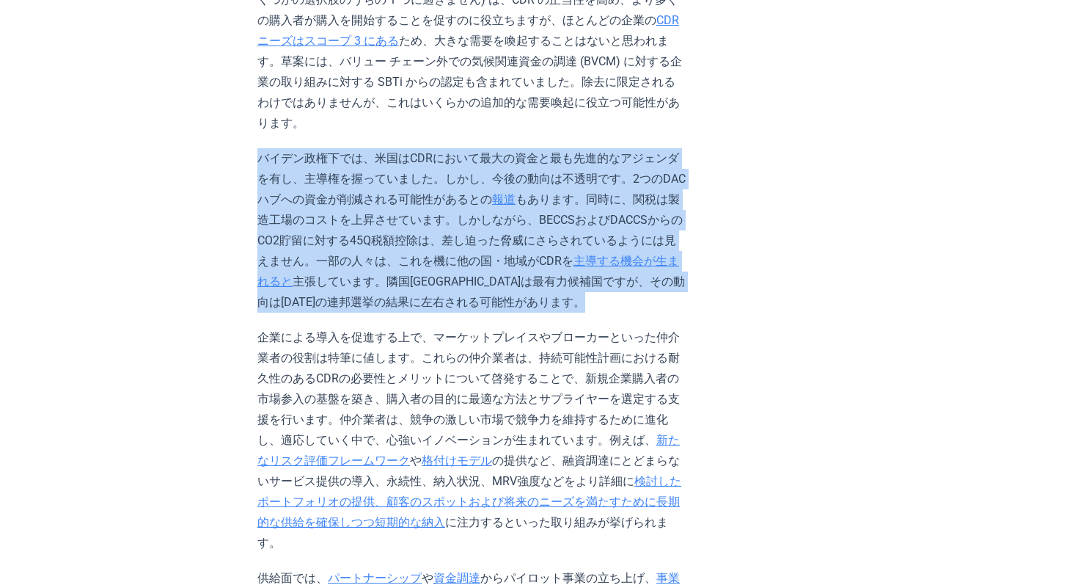
click at [608, 209] on p "バイデン政権下では、米国はCDRにおいて最大の資金と最も先進的なアジェンダを有し、主導権を握っていました。しかし、今後の動向は不透明です。2つのDACハブへの…" at bounding box center [471, 230] width 429 height 164
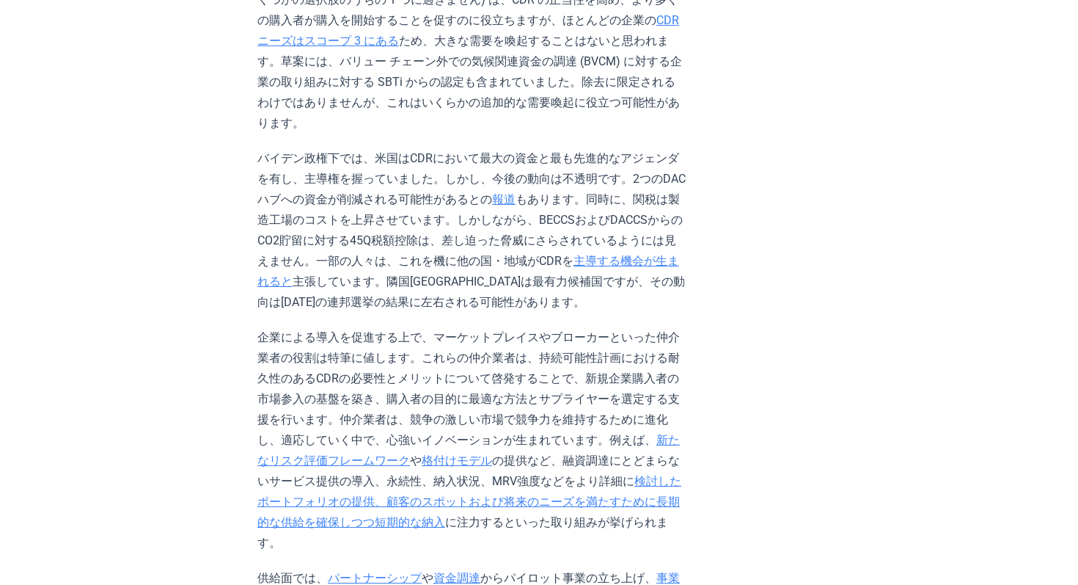
click at [608, 209] on p "バイデン政権下では、米国はCDRにおいて最大の資金と最も先進的なアジェンダを有し、主導権を握っていました。しかし、今後の動向は不透明です。2つのDACハブへの…" at bounding box center [471, 230] width 429 height 164
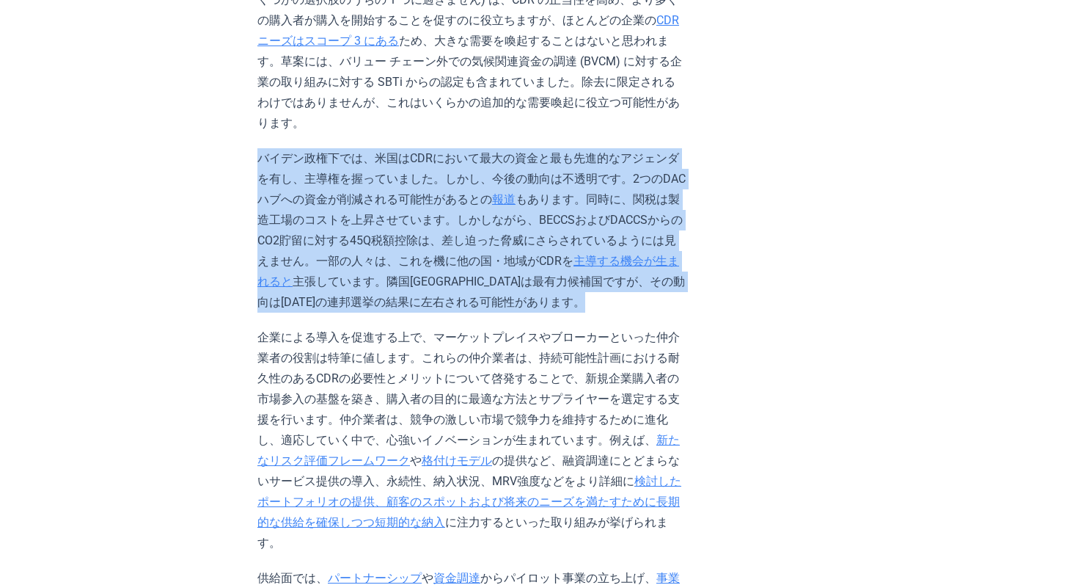
click at [648, 209] on p "バイデン政権下では、米国はCDRにおいて最大の資金と最も先進的なアジェンダを有し、主導権を握っていました。しかし、今後の動向は不透明です。2つのDACハブへの…" at bounding box center [471, 230] width 429 height 164
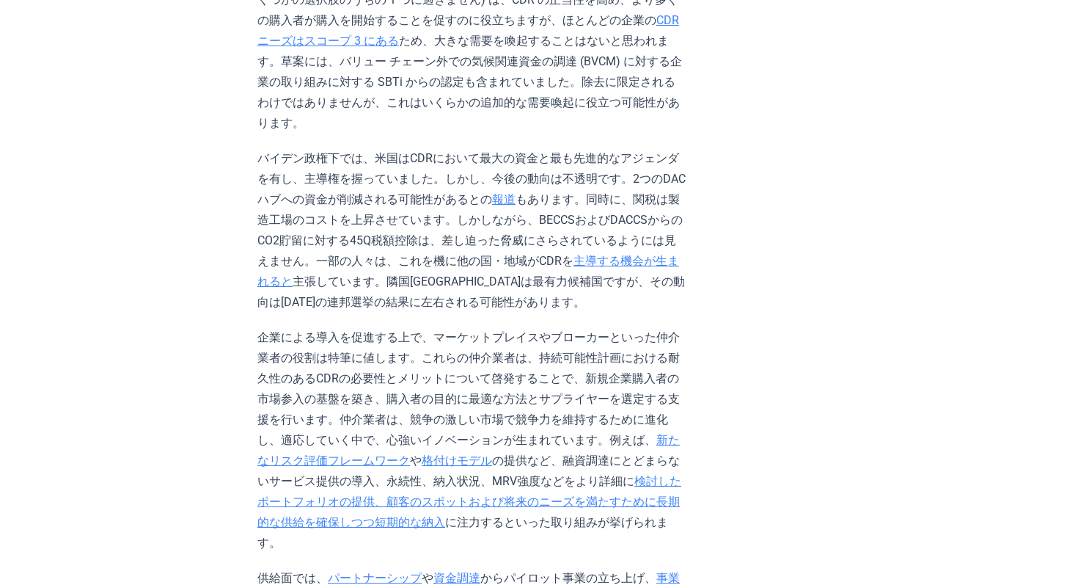
click at [648, 209] on p "バイデン政権下では、米国はCDRにおいて最大の資金と最も先進的なアジェンダを有し、主導権を握っていました。しかし、今後の動向は不透明です。2つのDACハブへの…" at bounding box center [471, 230] width 429 height 164
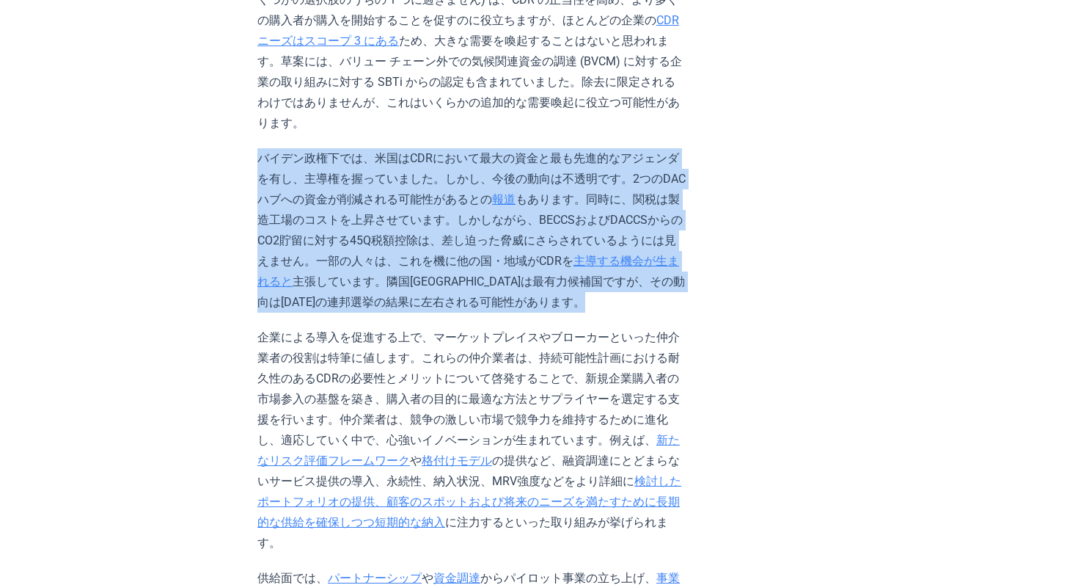
click at [668, 209] on p "バイデン政権下では、米国はCDRにおいて最大の資金と最も先進的なアジェンダを有し、主導権を握っていました。しかし、今後の動向は不透明です。2つのDACハブへの…" at bounding box center [471, 230] width 429 height 164
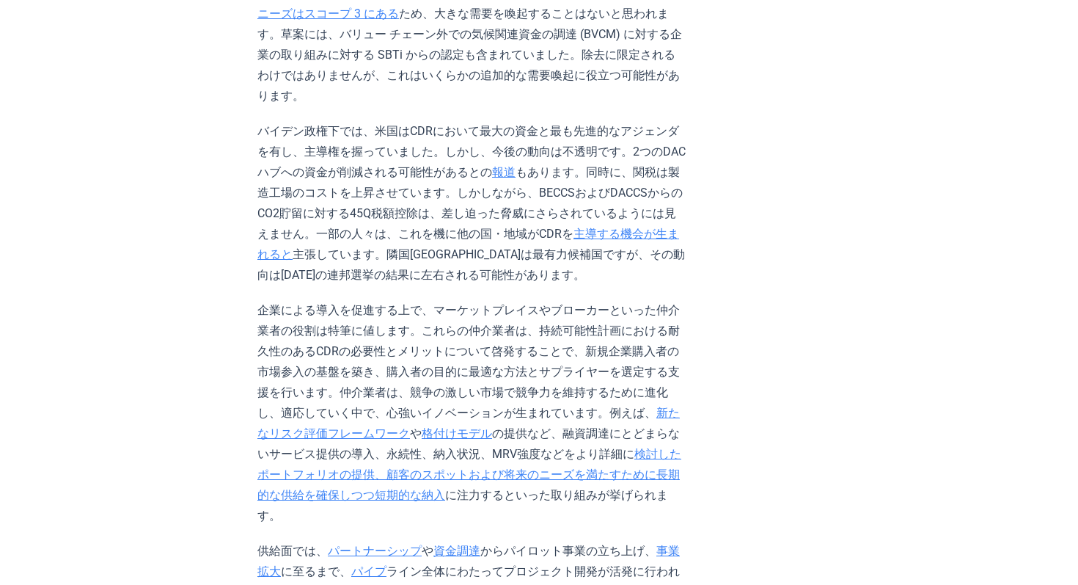
scroll to position [2286, 0]
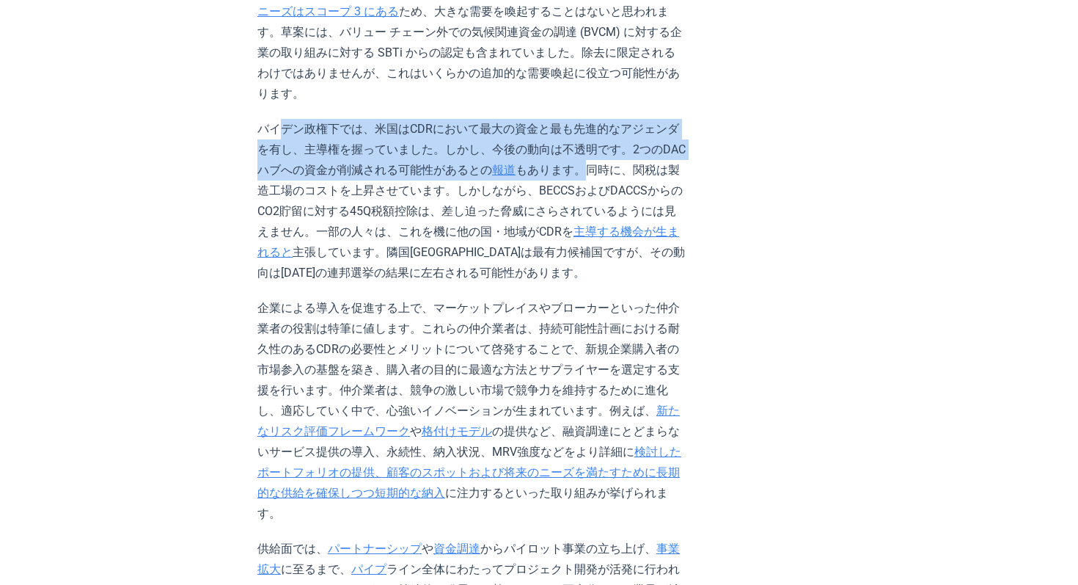
drag, startPoint x: 482, startPoint y: 103, endPoint x: 280, endPoint y: 64, distance: 205.6
click at [280, 119] on p "バイデン政権下では、米国はCDRにおいて最大の資金と最も先進的なアジェンダを有し、主導権を握っていました。しかし、今後の動向は不透明です。2つのDACハブへの…" at bounding box center [471, 201] width 429 height 164
click at [502, 119] on p "バイデン政権下では、米国はCDRにおいて最大の資金と最も先進的なアジェンダを有し、主導権を握っていました。しかし、今後の動向は不透明です。2つのDACハブへの…" at bounding box center [471, 201] width 429 height 164
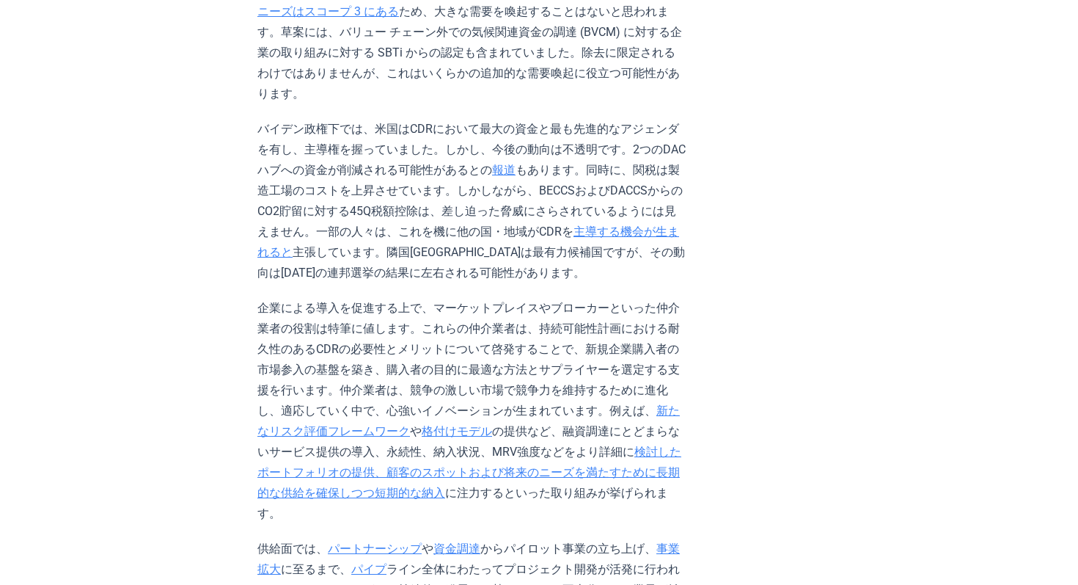
click at [551, 301] on font "企業による導入を促進する上で、マーケットプレイスやブローカーといった仲介業者の役割は特筆に値します。これらの仲介業者は、持続可能性計画における耐久性のあるCD…" at bounding box center [468, 359] width 423 height 117
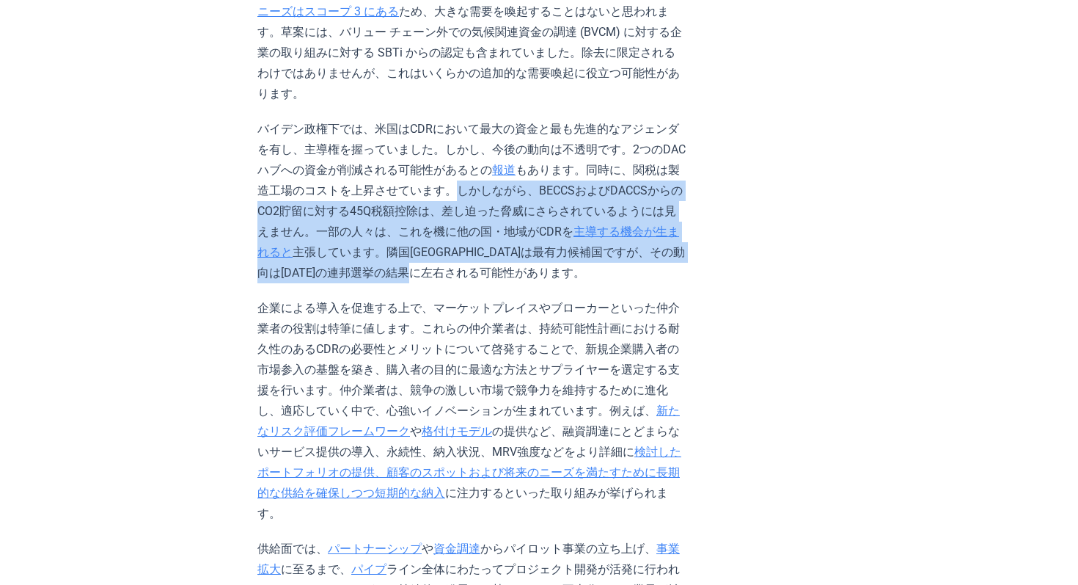
drag, startPoint x: 294, startPoint y: 127, endPoint x: 663, endPoint y: 191, distance: 374.4
click at [663, 191] on p "バイデン政権下では、米国はCDRにおいて最大の資金と最も先進的なアジェンダを有し、主導権を握っていました。しかし、今後の動向は不透明です。2つのDACハブへの…" at bounding box center [471, 201] width 429 height 164
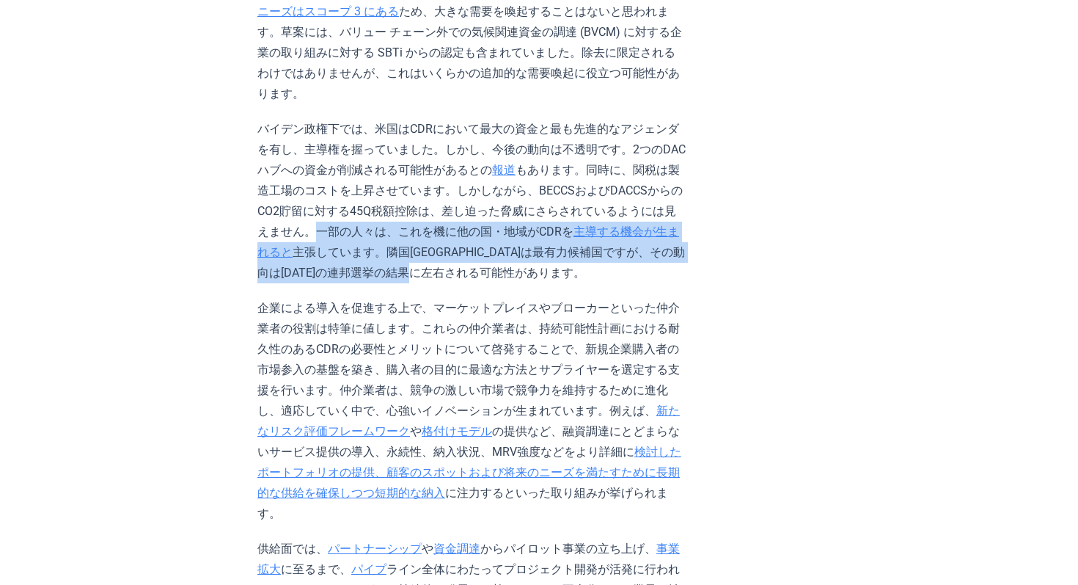
drag, startPoint x: 537, startPoint y: 145, endPoint x: 737, endPoint y: 181, distance: 203.6
click at [687, 181] on p "バイデン政権下では、米国はCDRにおいて最大の資金と最も先進的なアジェンダを有し、主導権を握っていました。しかし、今後の動向は不透明です。2つのDACハブへの…" at bounding box center [471, 201] width 429 height 164
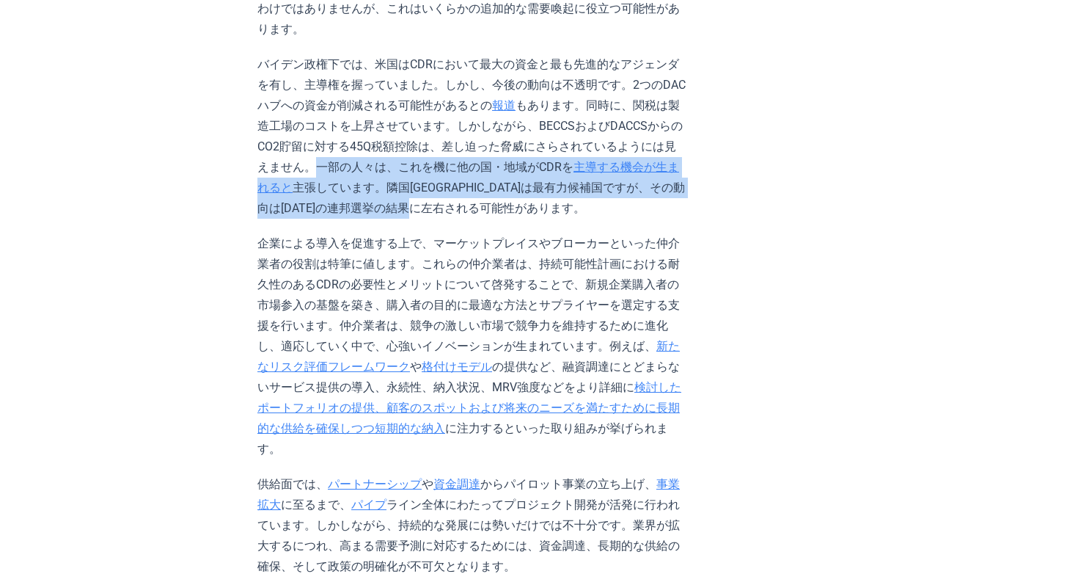
scroll to position [2388, 0]
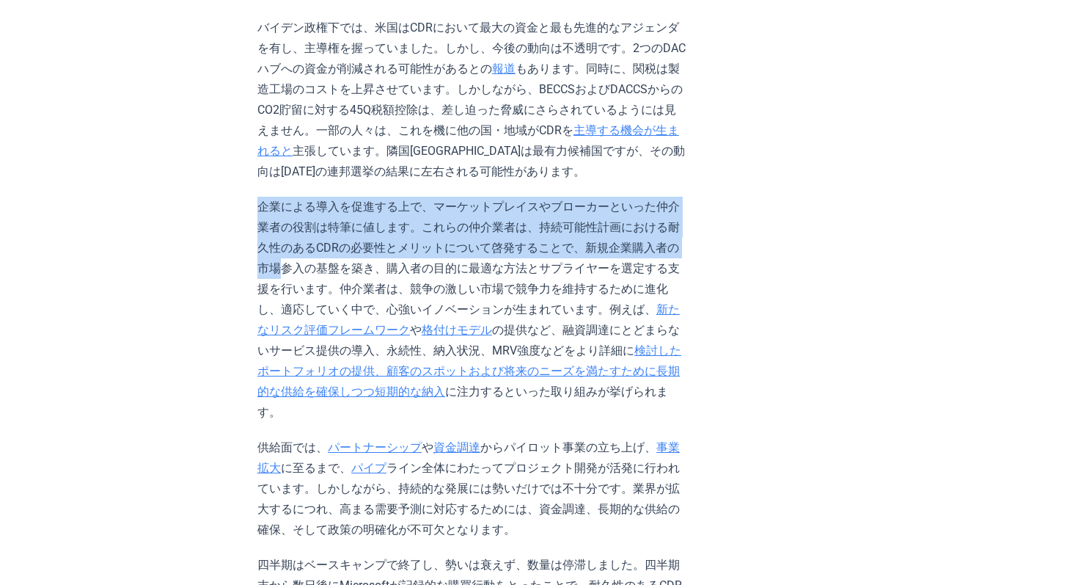
drag, startPoint x: 253, startPoint y: 126, endPoint x: 586, endPoint y: 161, distance: 334.8
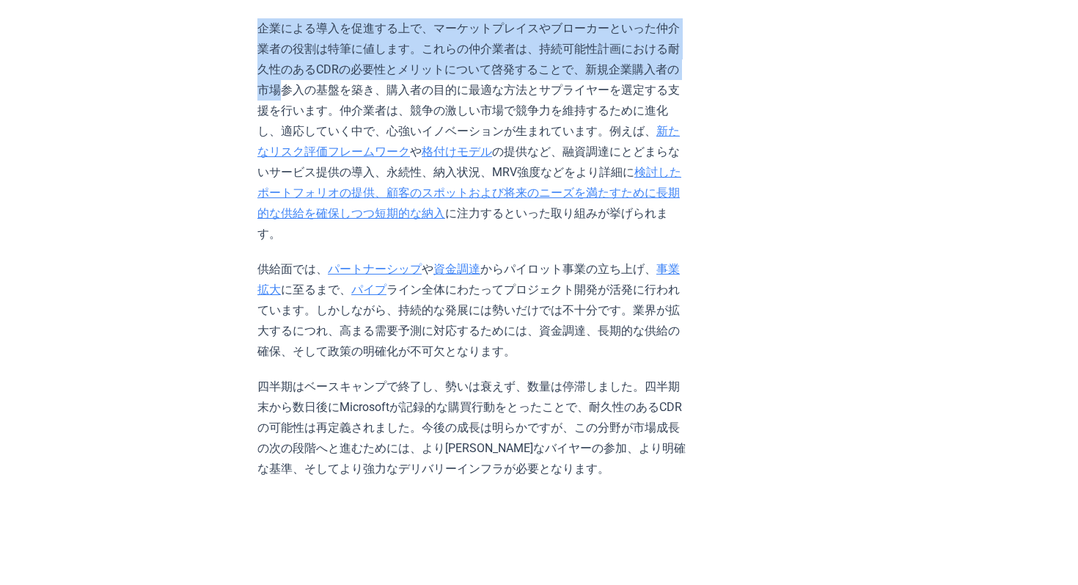
scroll to position [2579, 0]
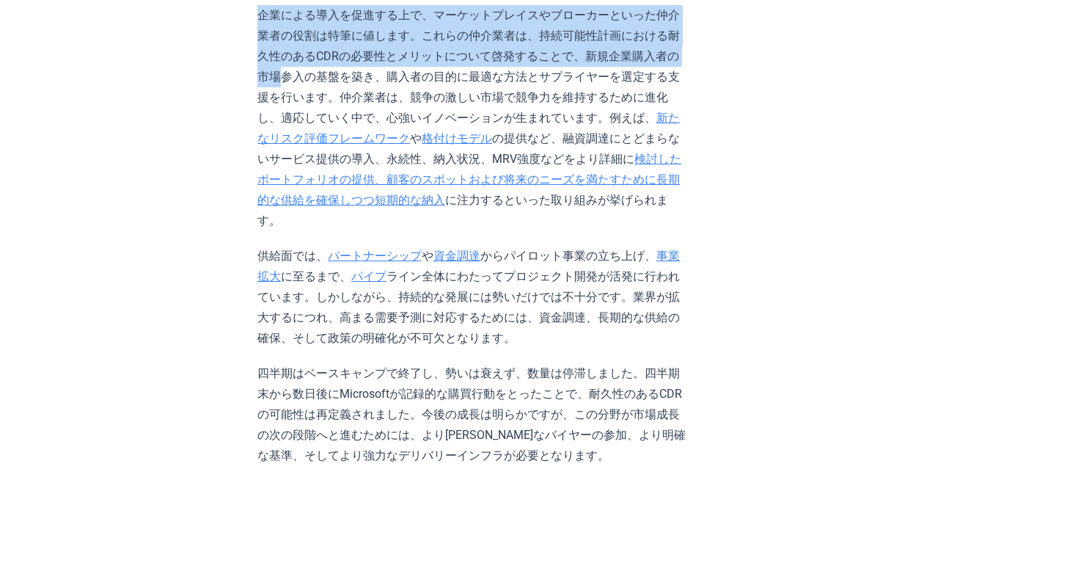
click at [588, 246] on p "供給面では、 パートナーシップ や 資金調達 からパイロット事業の立ち上げ、 事業拡大 に至るまで、 パイプ ライン全体にわたってプロジェクト開発が活発に行わ…" at bounding box center [471, 297] width 429 height 103
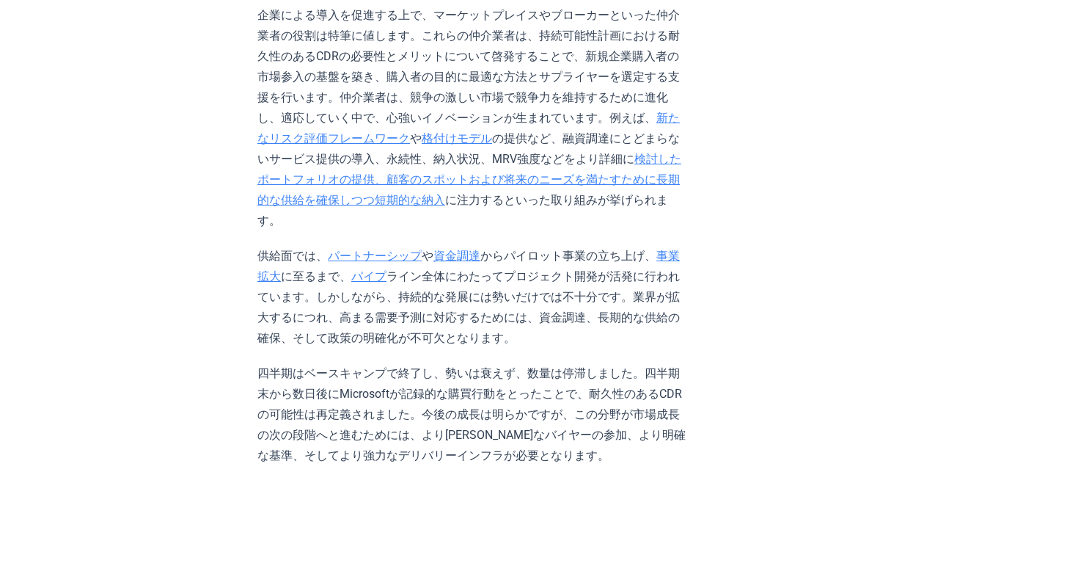
click at [588, 246] on p "供給面では、 パートナーシップ や 資金調達 からパイロット事業の立ち上げ、 事業拡大 に至るまで、 パイプ ライン全体にわたってプロジェクト開発が活発に行わ…" at bounding box center [471, 297] width 429 height 103
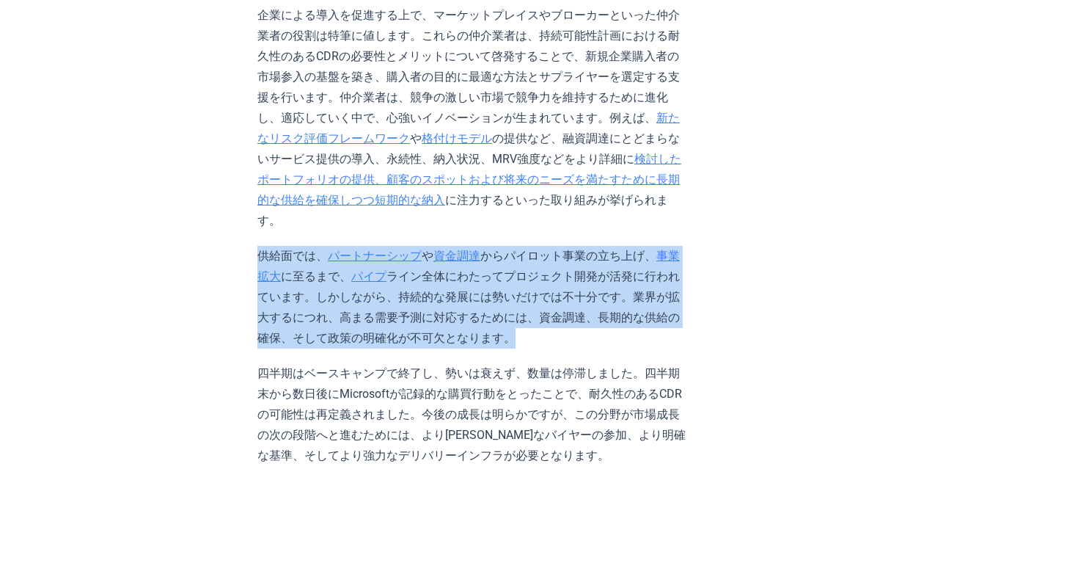
click at [588, 246] on p "供給面では、 パートナーシップ や 資金調達 からパイロット事業の立ち上げ、 事業拡大 に至るまで、 パイプ ライン全体にわたってプロジェクト開発が活発に行わ…" at bounding box center [471, 297] width 429 height 103
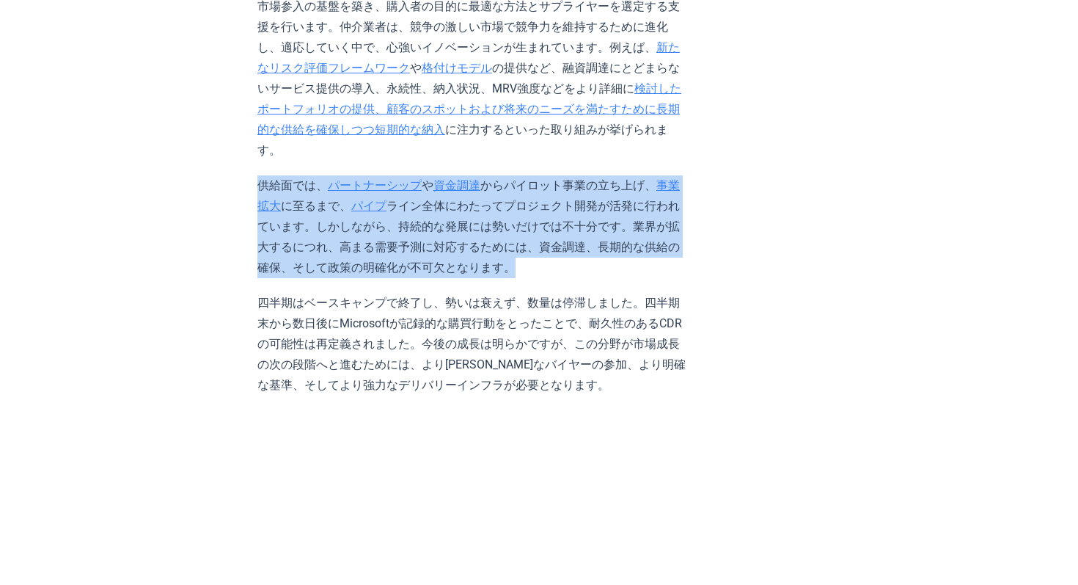
click at [588, 293] on p "四半期はベースキャンプで終了し、勢いは衰えず、数量は停滞しました。四半期末から数日後にMicrosoftが記録的な購買行動をとったことで、耐久性のあるCDRの…" at bounding box center [471, 344] width 429 height 103
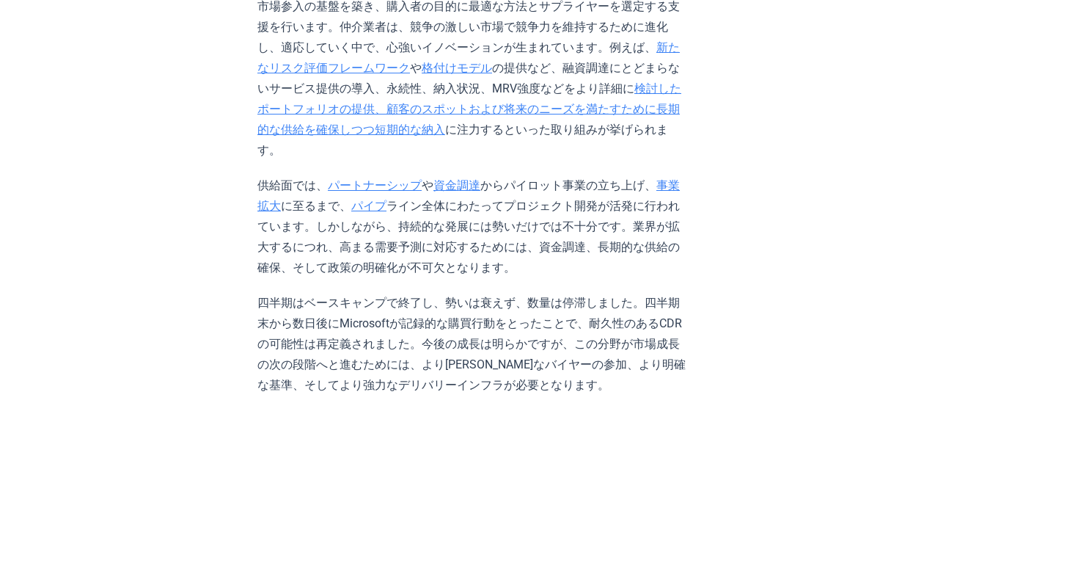
click at [588, 293] on p "四半期はベースキャンプで終了し、勢いは衰えず、数量は停滞しました。四半期末から数日後にMicrosoftが記録的な購買行動をとったことで、耐久性のあるCDRの…" at bounding box center [471, 344] width 429 height 103
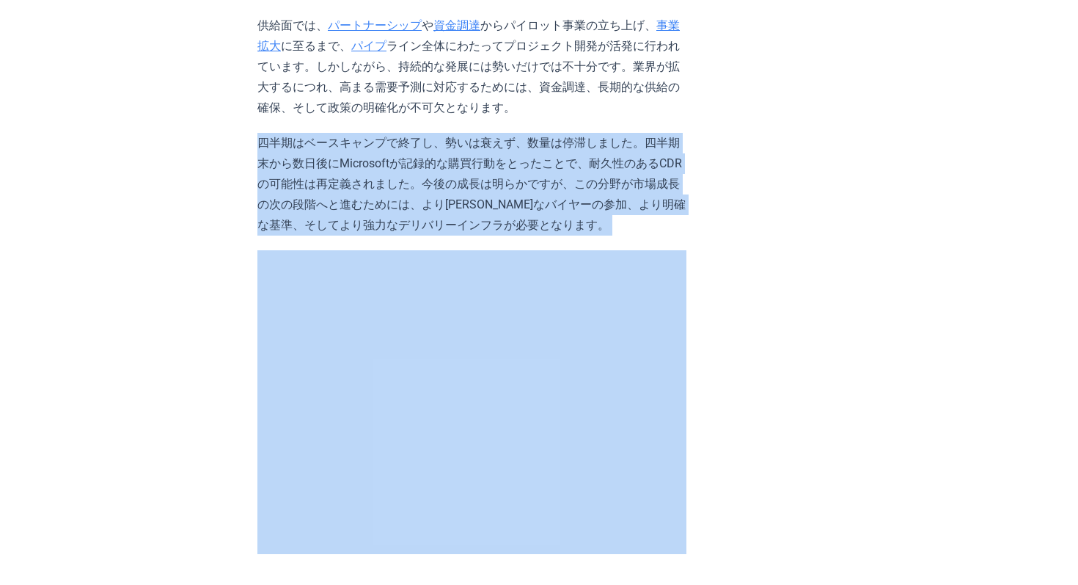
scroll to position [2837, 0]
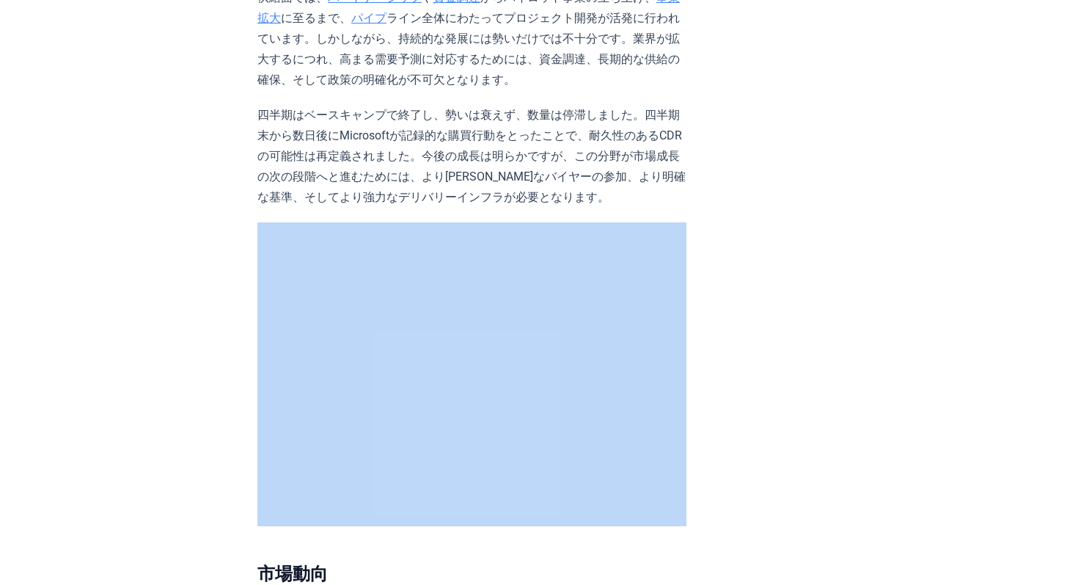
drag, startPoint x: 532, startPoint y: 401, endPoint x: 259, endPoint y: 379, distance: 273.8
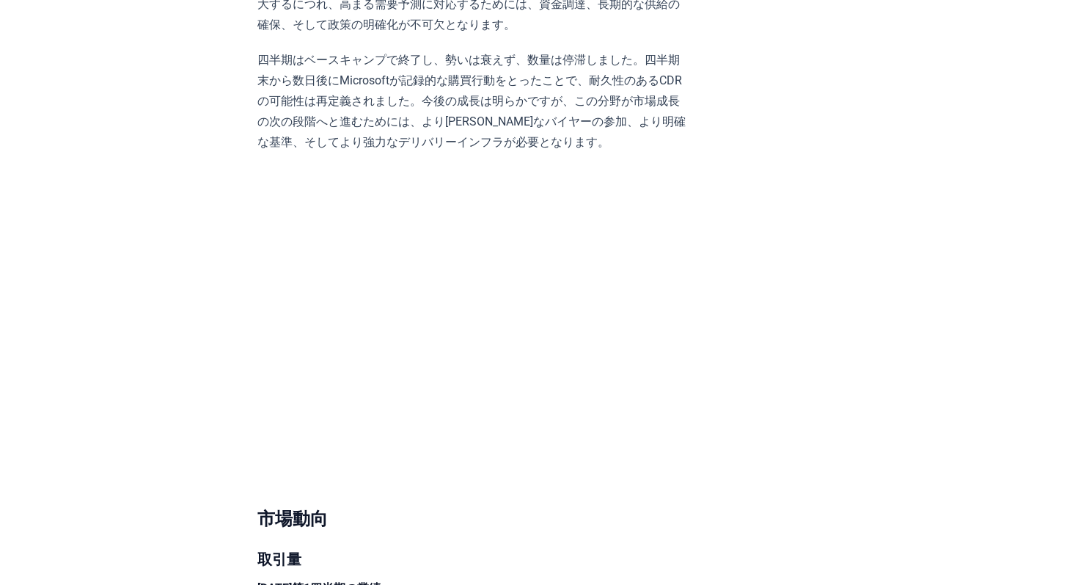
scroll to position [2895, 0]
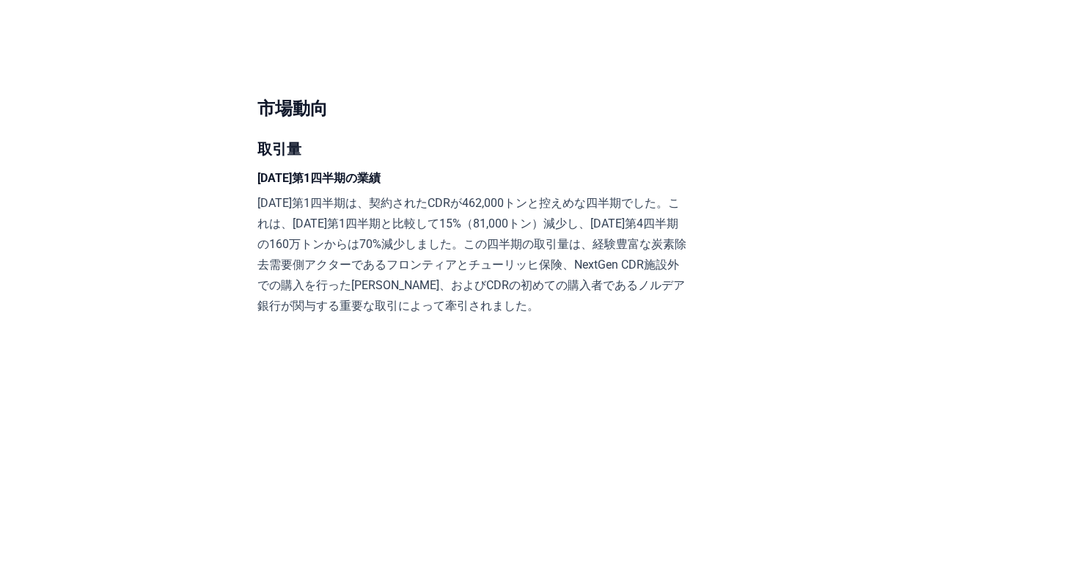
scroll to position [3304, 0]
click at [426, 194] on font "2025年第1四半期は、契約されたCDRが462,000トンと控えめな四半期でした。これは、2024年第1四半期と比較して15%（81,000トン）減少し、2…" at bounding box center [471, 252] width 429 height 117
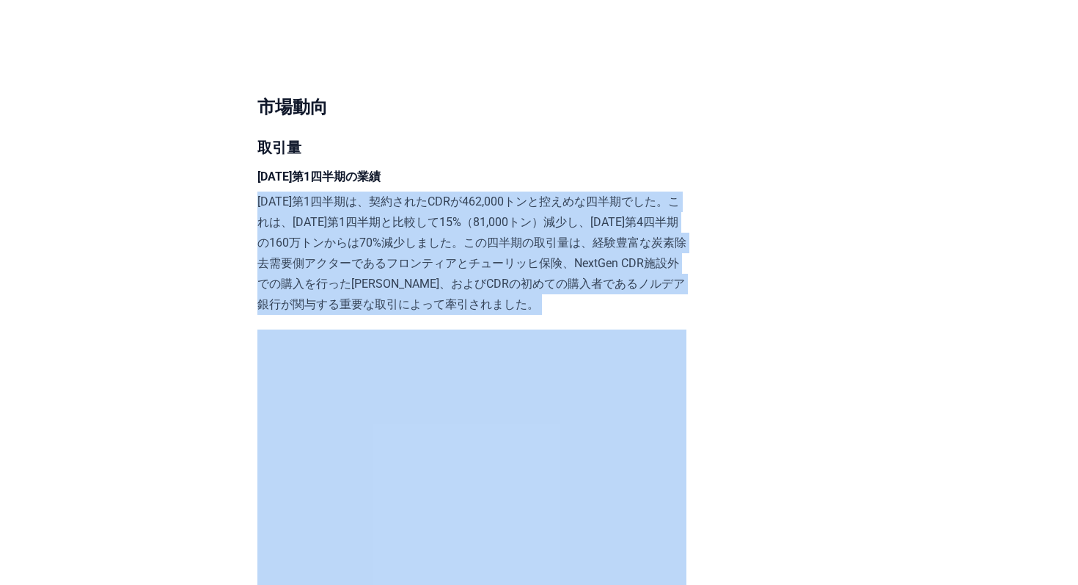
click at [426, 194] on font "2025年第1四半期は、契約されたCDRが462,000トンと控えめな四半期でした。これは、2024年第1四半期と比較して15%（81,000トン）減少し、2…" at bounding box center [471, 252] width 429 height 117
click at [477, 191] on p "2025年第1四半期は、契約されたCDRが462,000トンと控えめな四半期でした。これは、2024年第1四半期と比較して15%（81,000トン）減少し、2…" at bounding box center [471, 252] width 429 height 123
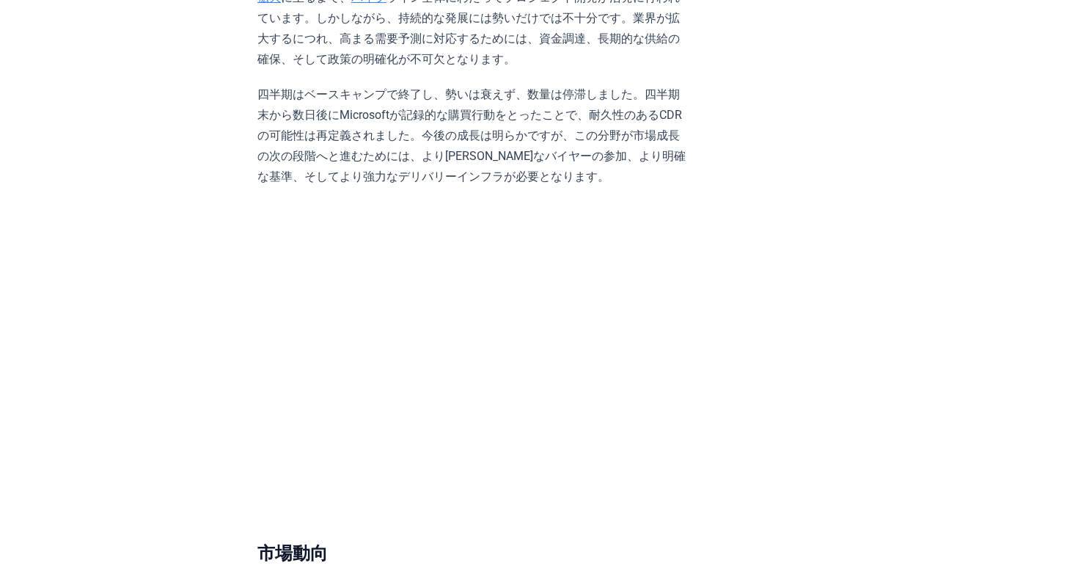
scroll to position [2855, 0]
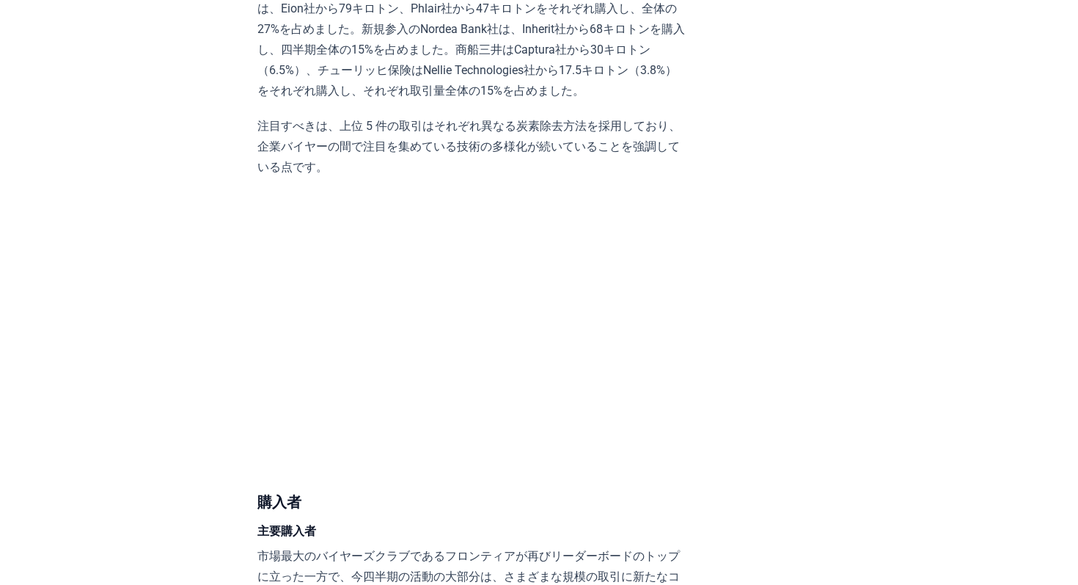
scroll to position [4043, 0]
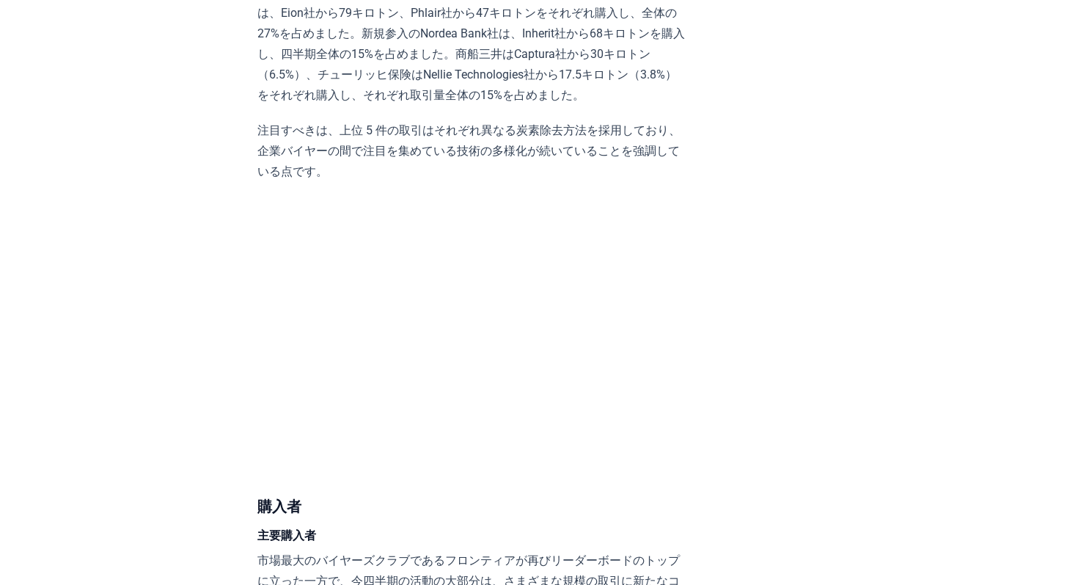
click at [248, 323] on div "2025年4月21日 2025年第1四半期の耐久CDR市場アップデート - ベースキャンプに戻る ハイライト 静かな年初スタート: 2025年第1四半期は、耐…" at bounding box center [539, 473] width 1027 height 8820
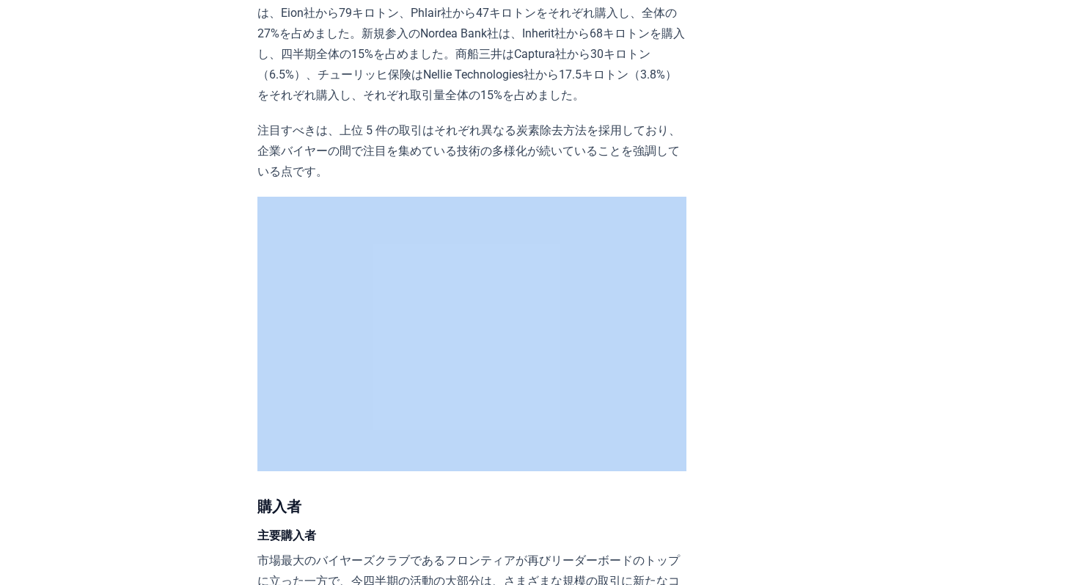
click at [248, 323] on div "2025年4月21日 2025年第1四半期の耐久CDR市場アップデート - ベースキャンプに戻る ハイライト 静かな年初スタート: 2025年第1四半期は、耐…" at bounding box center [539, 473] width 1027 height 8820
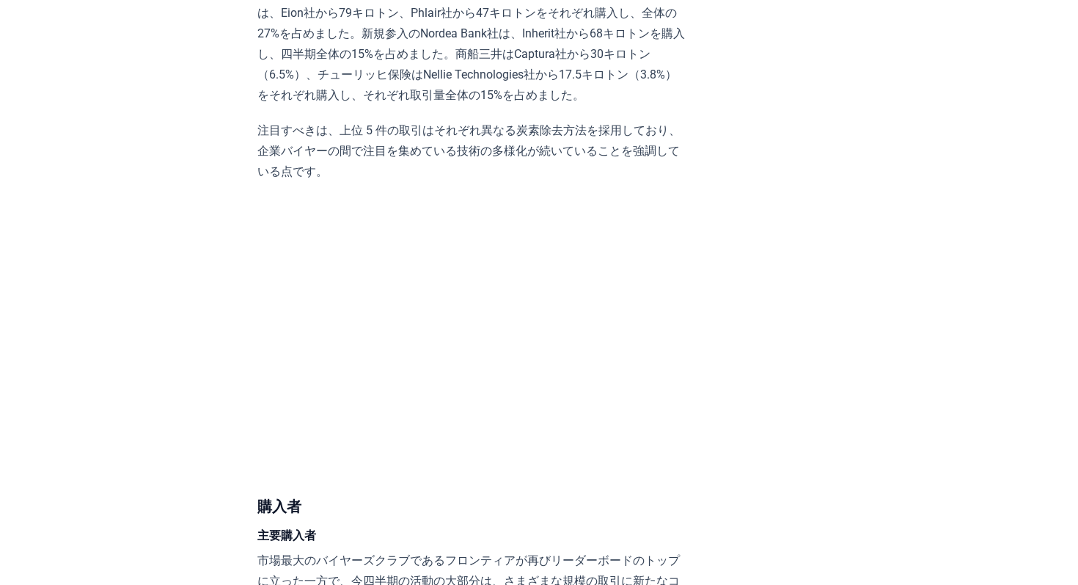
click at [244, 334] on div "2025年4月21日 2025年第1四半期の耐久CDR市場アップデート - ベースキャンプに戻る ハイライト 静かな年初スタート: 2025年第1四半期は、耐…" at bounding box center [539, 473] width 1027 height 8820
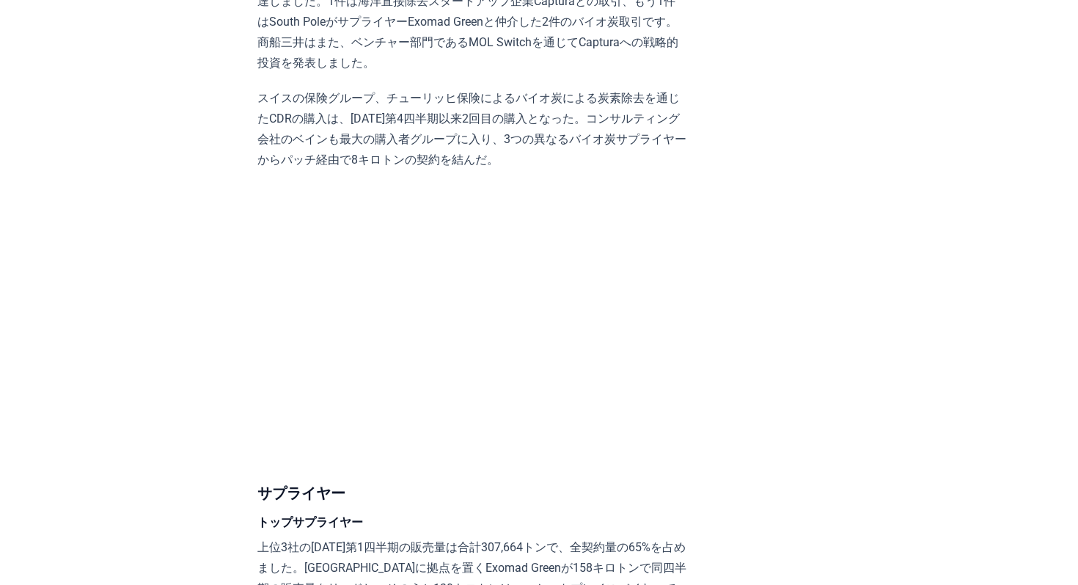
scroll to position [4784, 0]
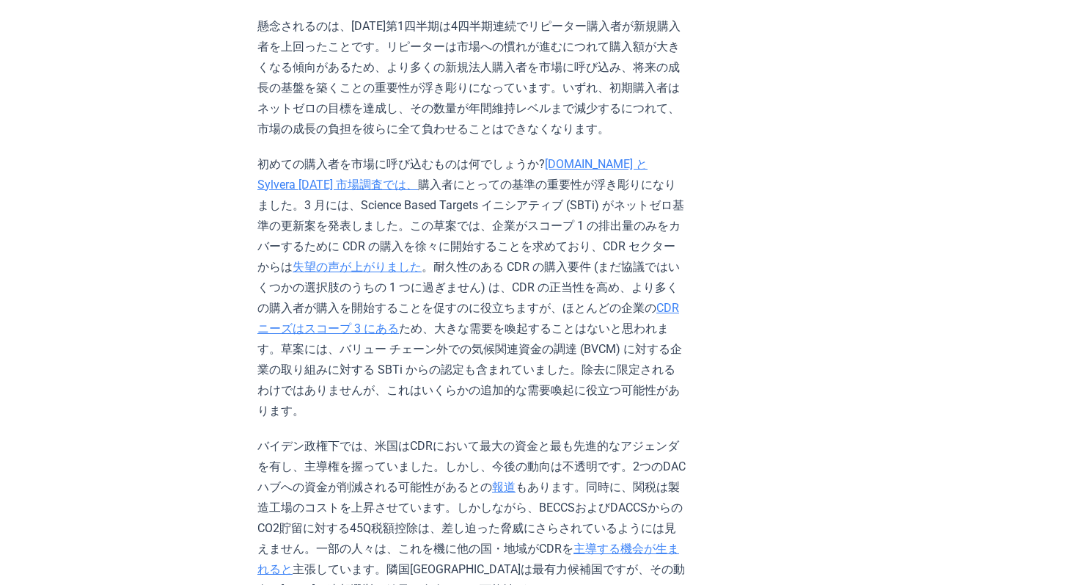
scroll to position [1953, 0]
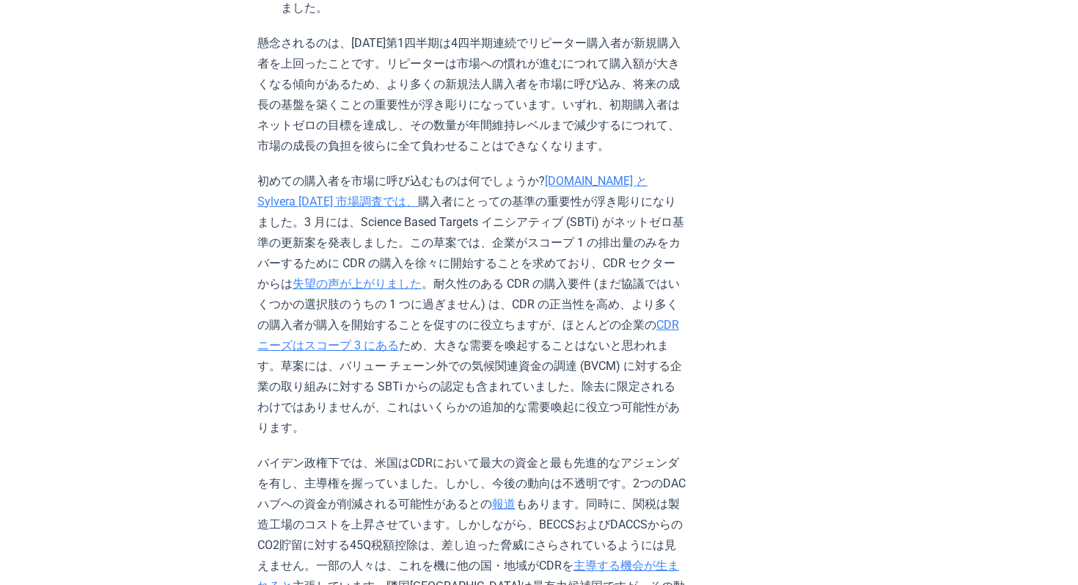
click at [531, 199] on font "購入者にとっての基準の重要性が浮き彫りになりました。3 月には、Science Based Targets イニシアティブ (SBTi) がネットゼロ基準の更…" at bounding box center [470, 242] width 427 height 96
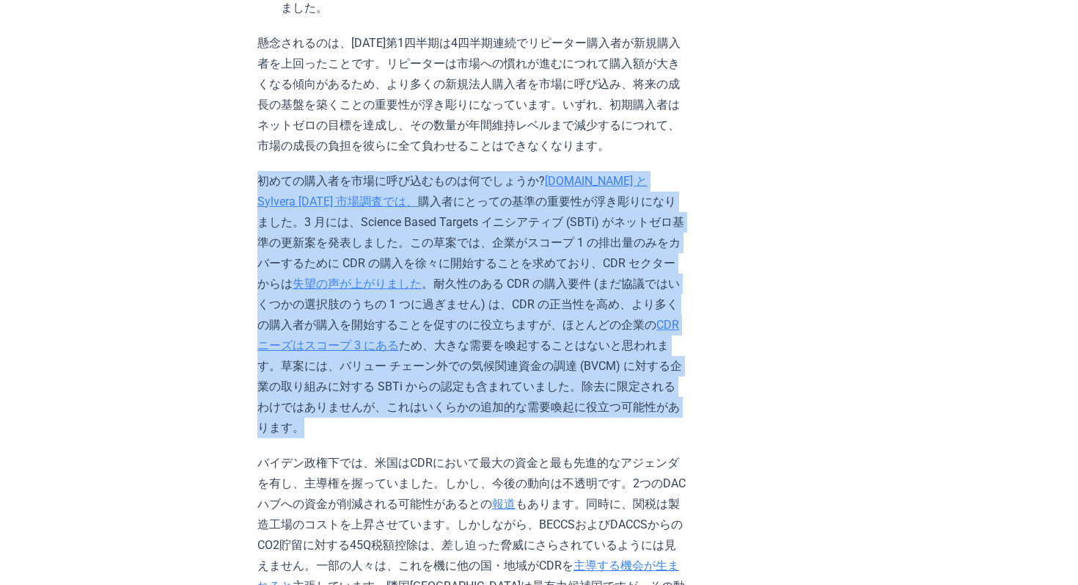
click at [531, 199] on font "購入者にとっての基準の重要性が浮き彫りになりました。3 月には、Science Based Targets イニシアティブ (SBTi) がネットゼロ基準の更…" at bounding box center [470, 242] width 427 height 96
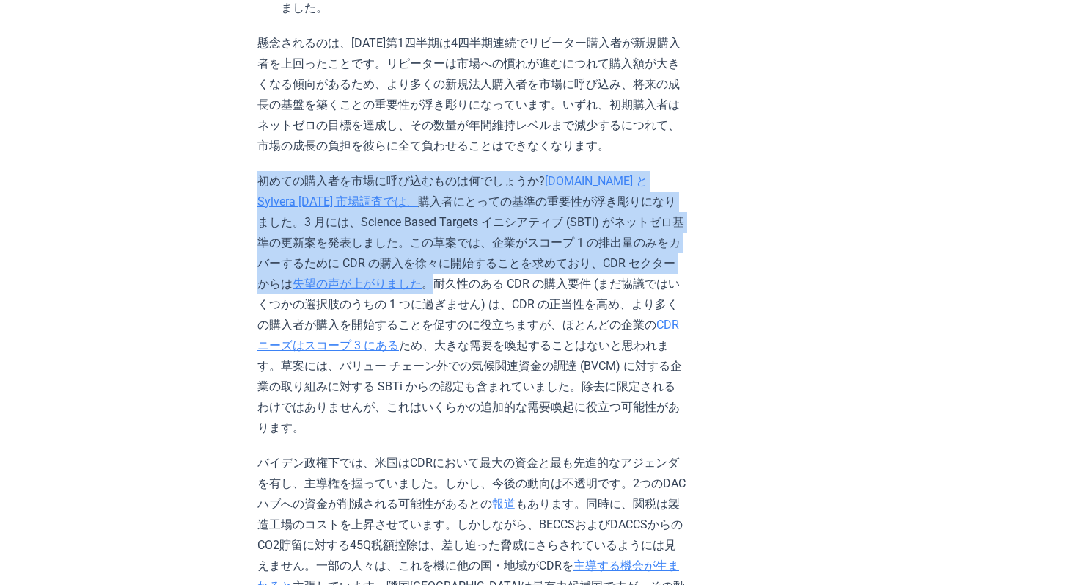
drag, startPoint x: 240, startPoint y: 157, endPoint x: 566, endPoint y: 240, distance: 336.1
copy p "初めての購入者を市場に呼び込むものは何でしょうか? CDR.fyi と Sylvera 2025 市場調査では、 購入者にとっての基準の重要性が浮き彫りになり…"
click at [566, 277] on font "。耐久性のある CDR の購入要件 (まだ協議ではいくつかの選択肢のうちの 1 つに過ぎません) は、CDR の正当性を高め、より多くの購入者が購入を開始する…" at bounding box center [468, 304] width 423 height 55
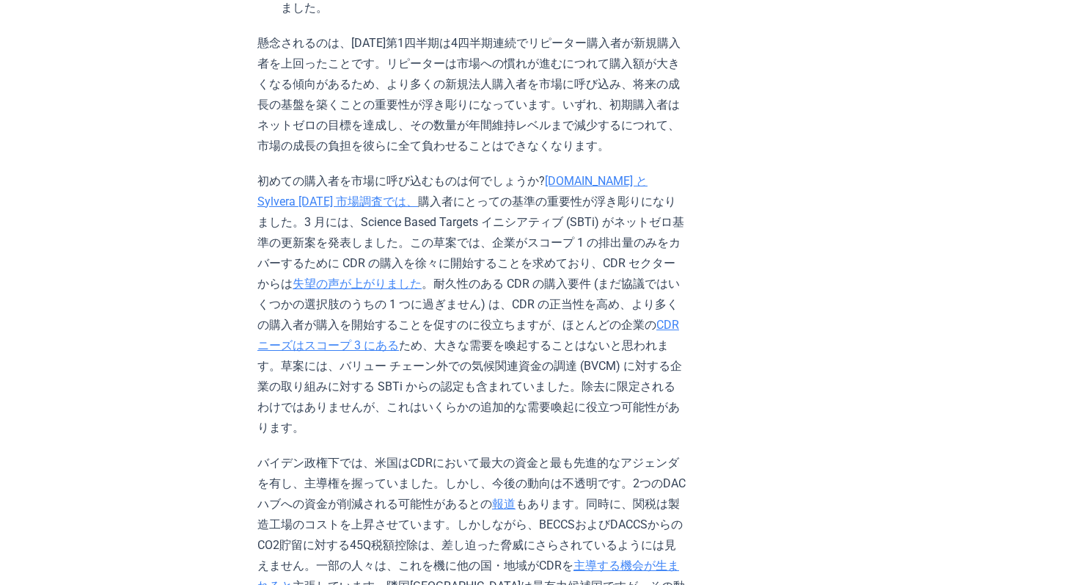
click at [566, 277] on font "。耐久性のある CDR の購入要件 (まだ協議ではいくつかの選択肢のうちの 1 つに過ぎません) は、CDR の正当性を高め、より多くの購入者が購入を開始する…" at bounding box center [468, 304] width 423 height 55
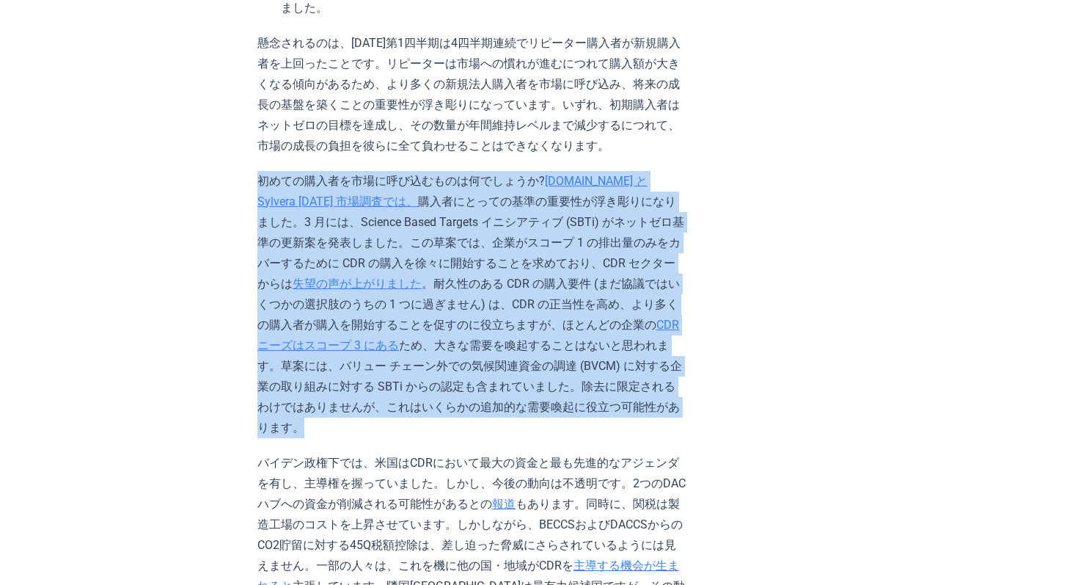
click at [566, 277] on font "。耐久性のある CDR の購入要件 (まだ協議ではいくつかの選択肢のうちの 1 つに過ぎません) は、CDR の正当性を高め、より多くの購入者が購入を開始する…" at bounding box center [468, 304] width 423 height 55
click at [518, 195] on font "購入者にとっての基準の重要性が浮き彫りになりました。3 月には、Science Based Targets イニシアティブ (SBTi) がネットゼロ基準の更…" at bounding box center [470, 242] width 427 height 96
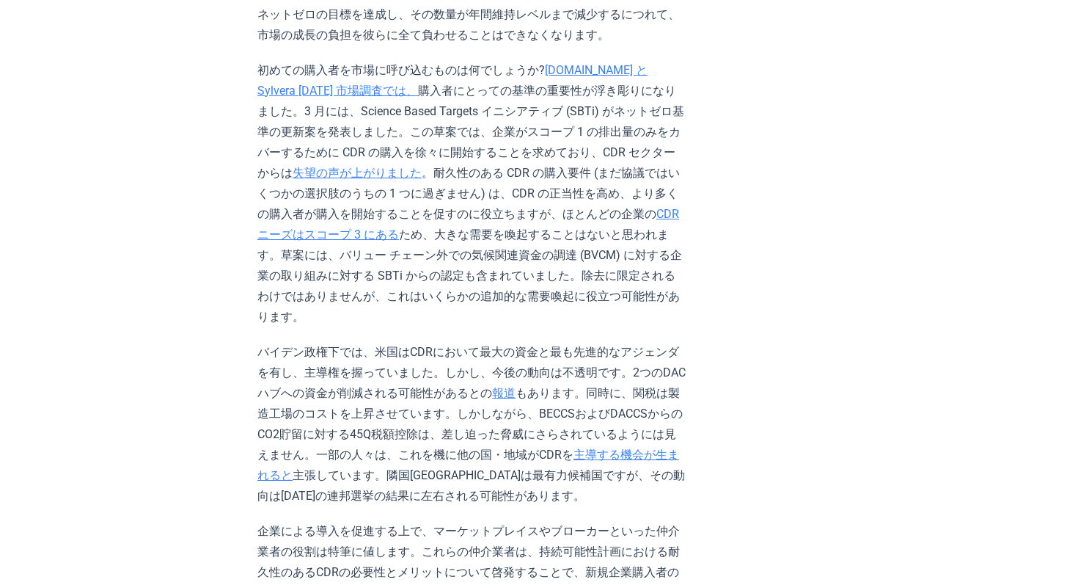
scroll to position [2066, 0]
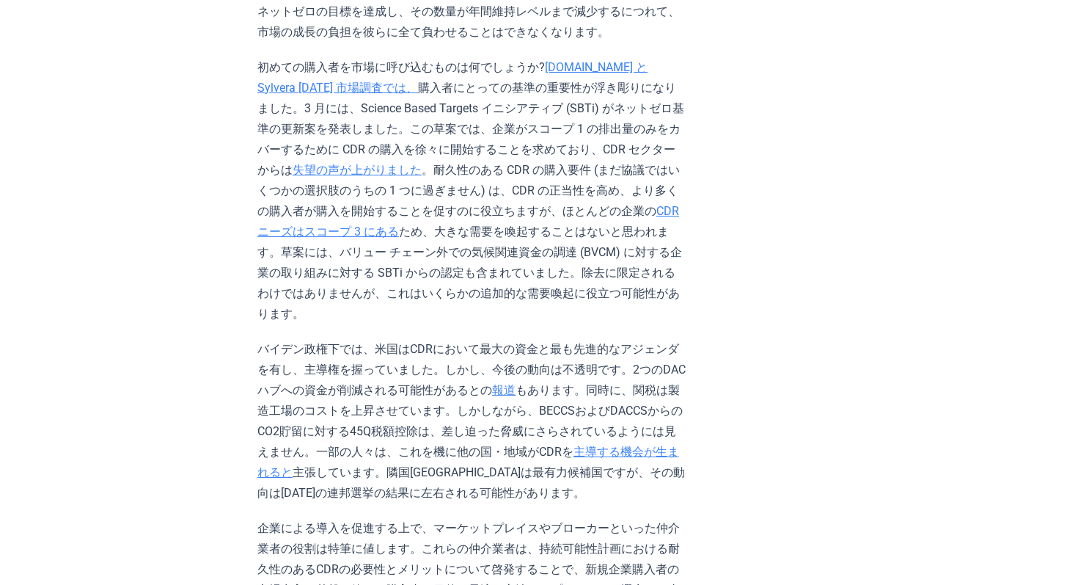
click at [442, 96] on p "初めての購入者を市場に呼び込むものは何でしょうか? CDR.fyi と Sylvera 2025 市場調査では、 購入者にとっての基準の重要性が浮き彫りになり…" at bounding box center [471, 190] width 429 height 267
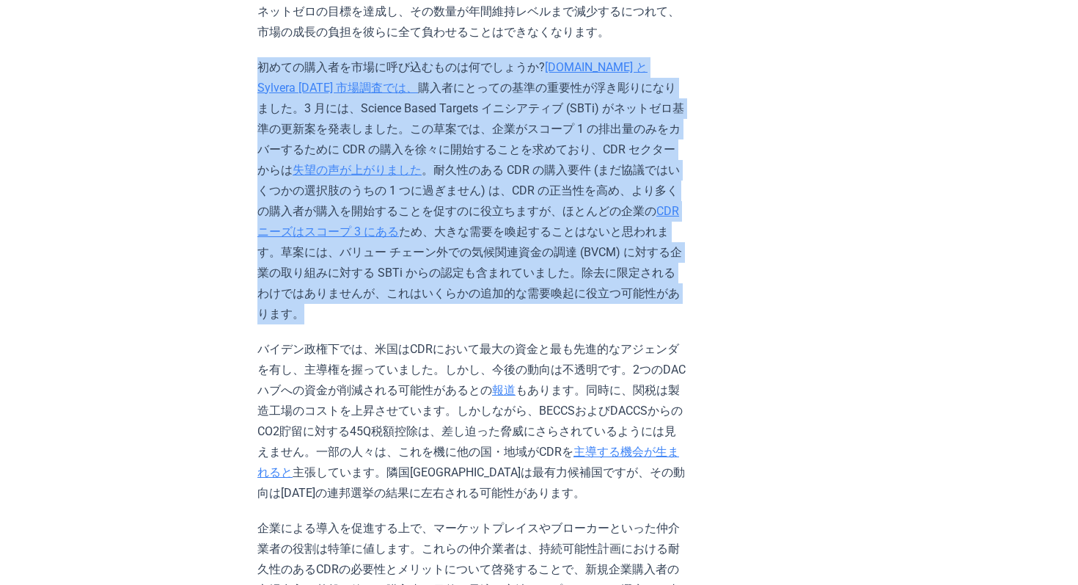
copy p "初めての購入者を市場に呼び込むものは何でしょうか? CDR.fyi と Sylvera 2025 市場調査では、 購入者にとっての基準の重要性が浮き彫りになり…"
click at [488, 220] on p "初めての購入者を市場に呼び込むものは何でしょうか? CDR.fyi と Sylvera 2025 市場調査では、 購入者にとっての基準の重要性が浮き彫りになり…" at bounding box center [471, 190] width 429 height 267
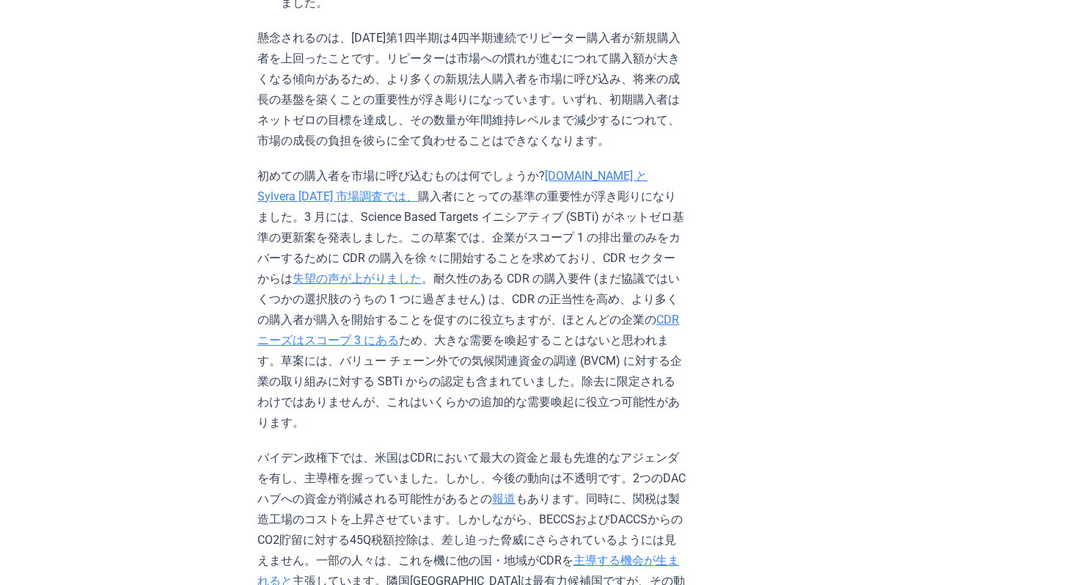
scroll to position [1946, 0]
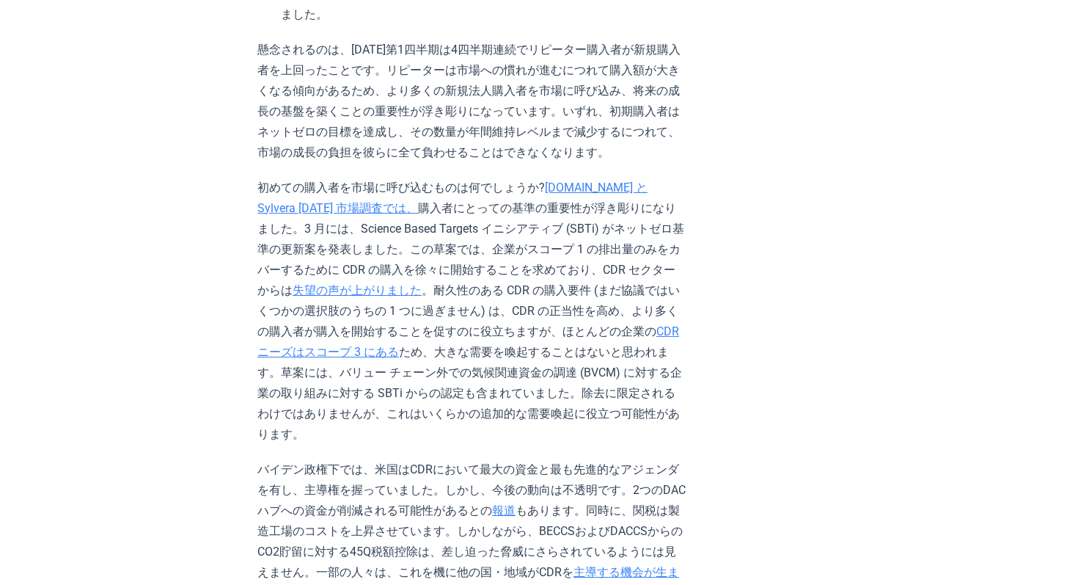
click at [422, 283] on font "失望の声が上がりました" at bounding box center [357, 290] width 129 height 14
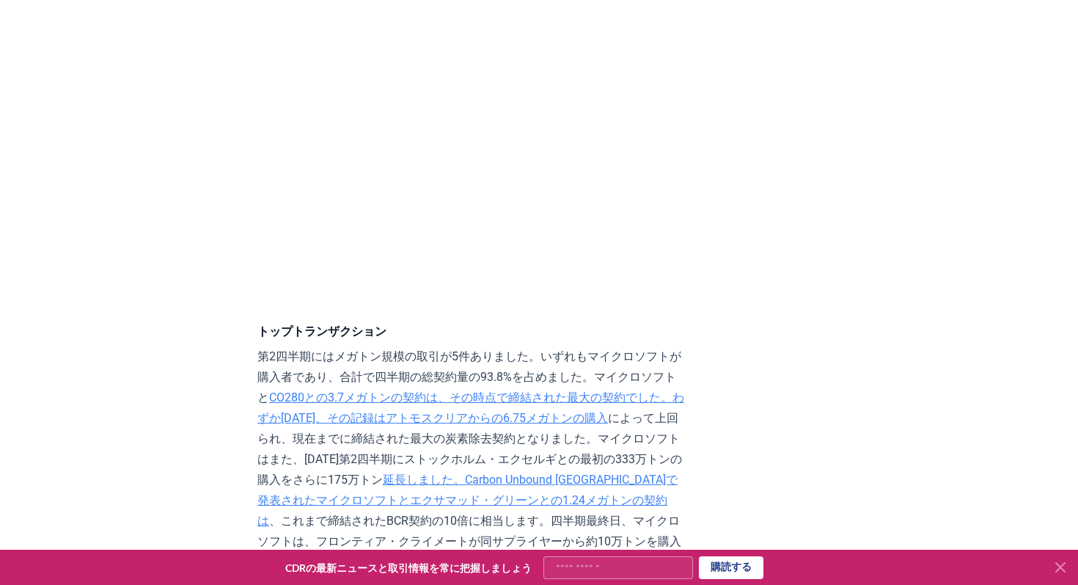
scroll to position [2803, 0]
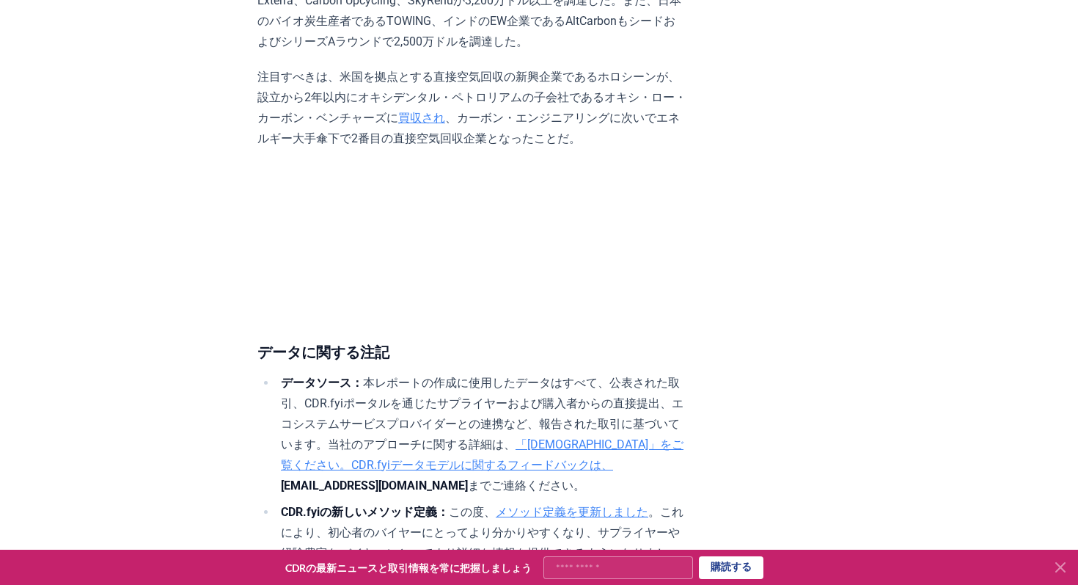
scroll to position [9155, 0]
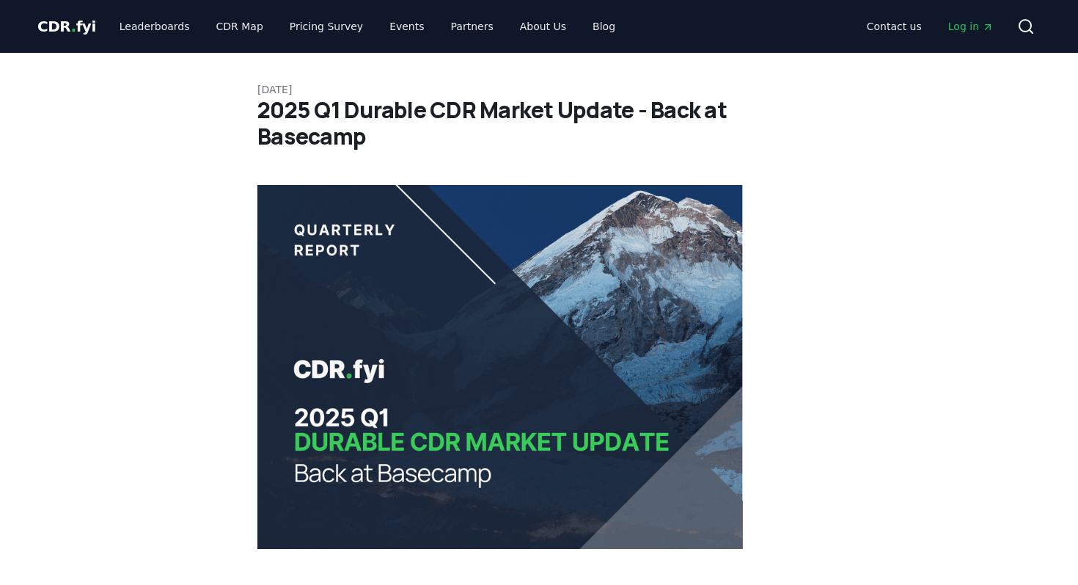
scroll to position [1946, 0]
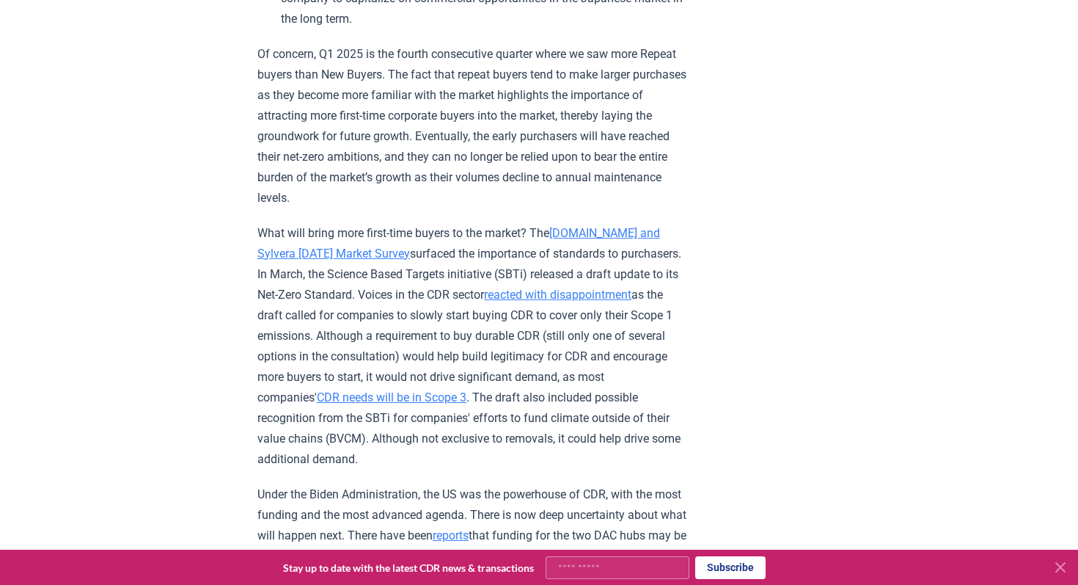
scroll to position [2061, 0]
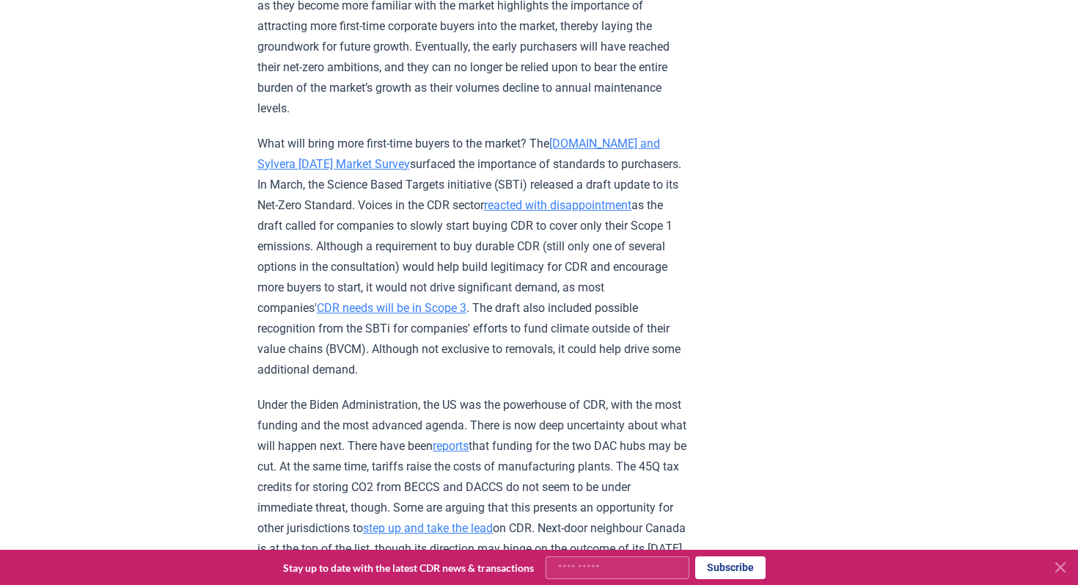
click at [343, 230] on p "What will bring more first-time buyers to the market? The CDR.fyi and Sylvera 2…" at bounding box center [471, 257] width 429 height 246
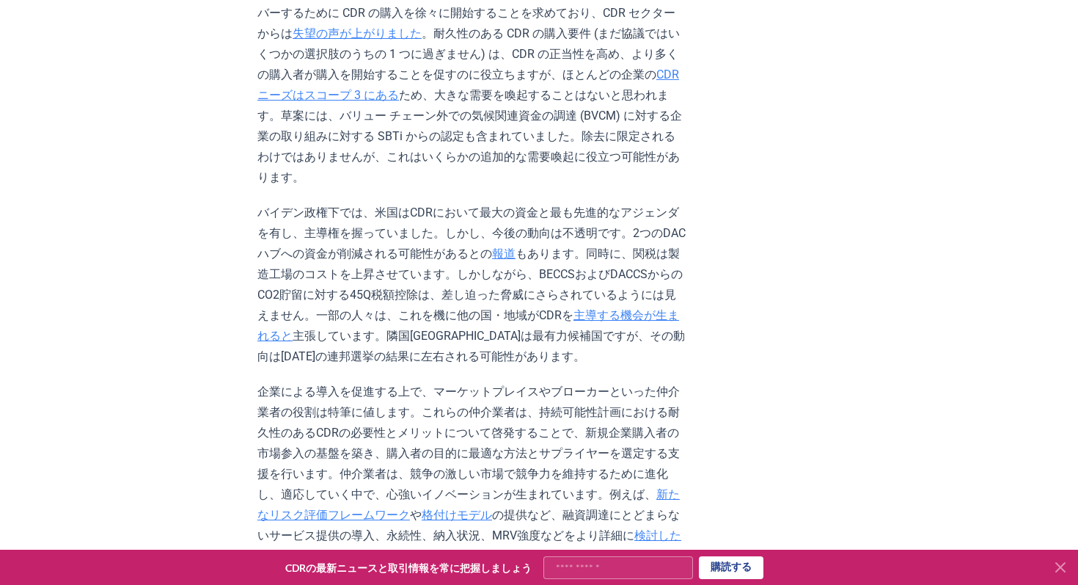
scroll to position [2297, 0]
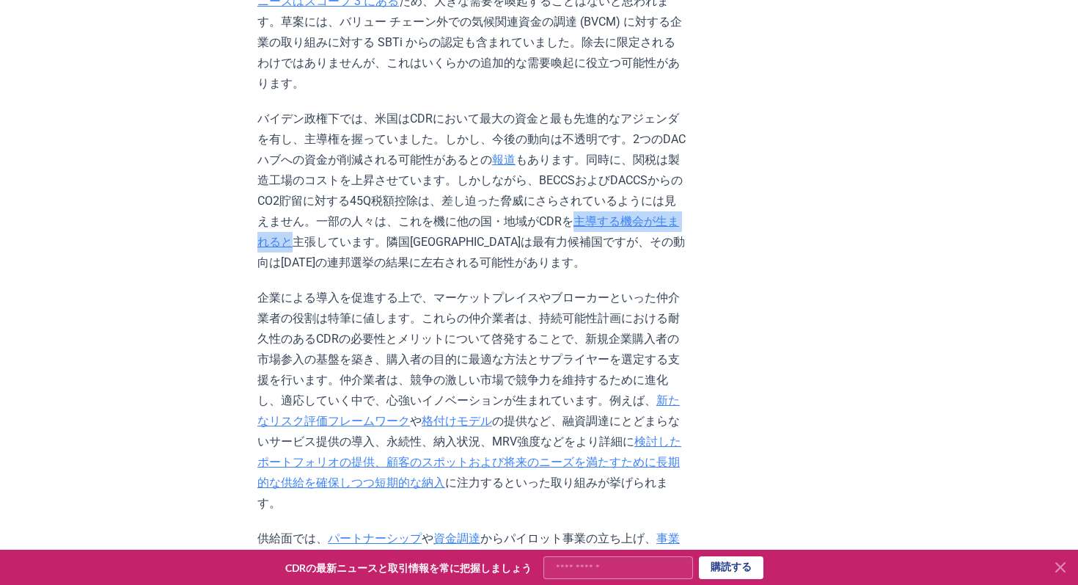
click at [598, 235] on font "主張しています。隣国カナダは最有力候補国ですが、その動向は4月28日の連邦選挙の結果に左右される可能性があります。" at bounding box center [471, 252] width 428 height 34
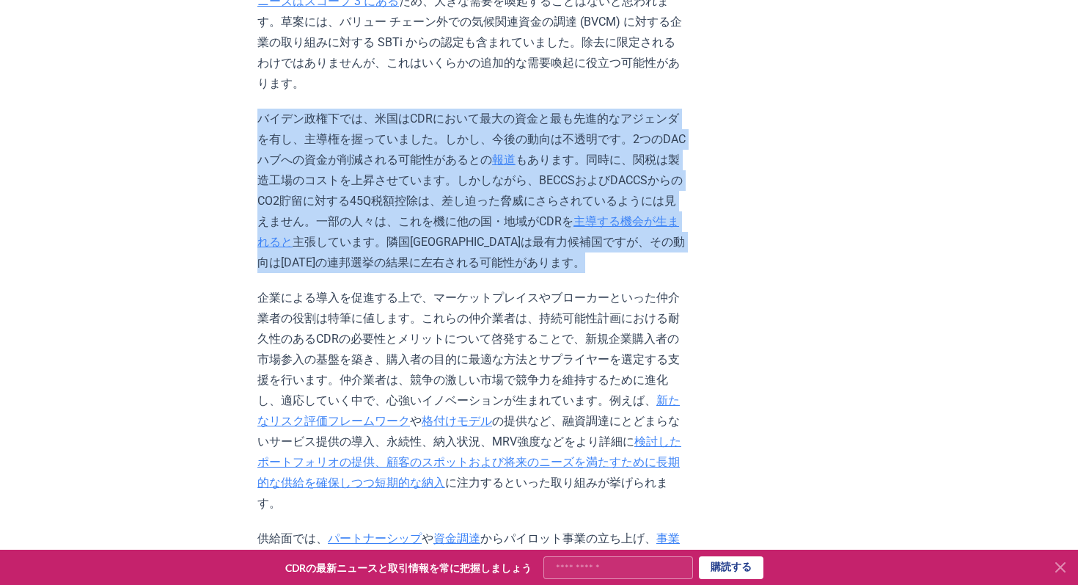
click at [685, 235] on font "主張しています。隣国カナダは最有力候補国ですが、その動向は4月28日の連邦選挙の結果に左右される可能性があります。" at bounding box center [471, 252] width 428 height 34
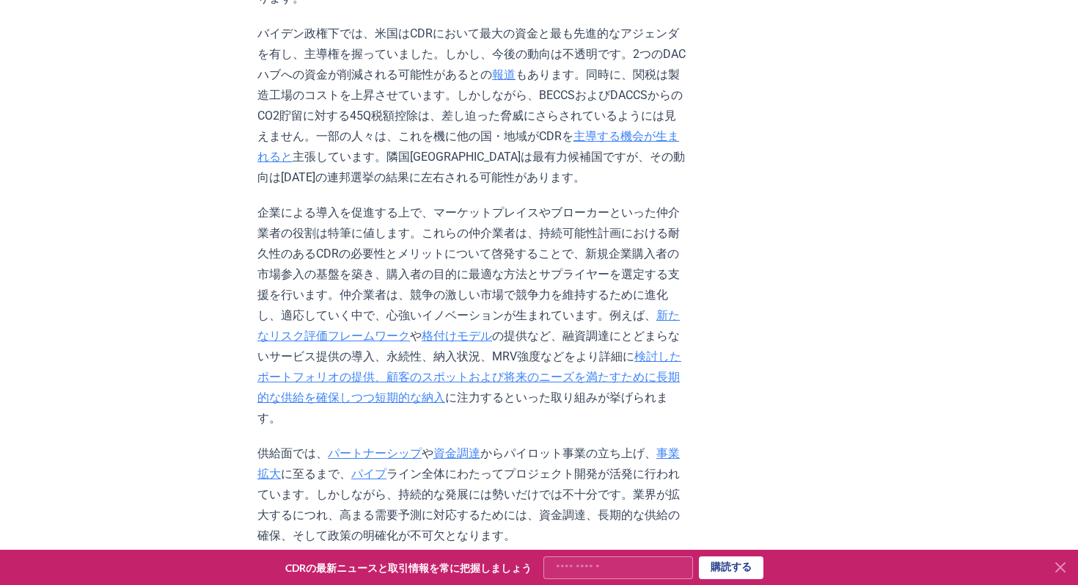
scroll to position [2458, 0]
